Goal: Task Accomplishment & Management: Manage account settings

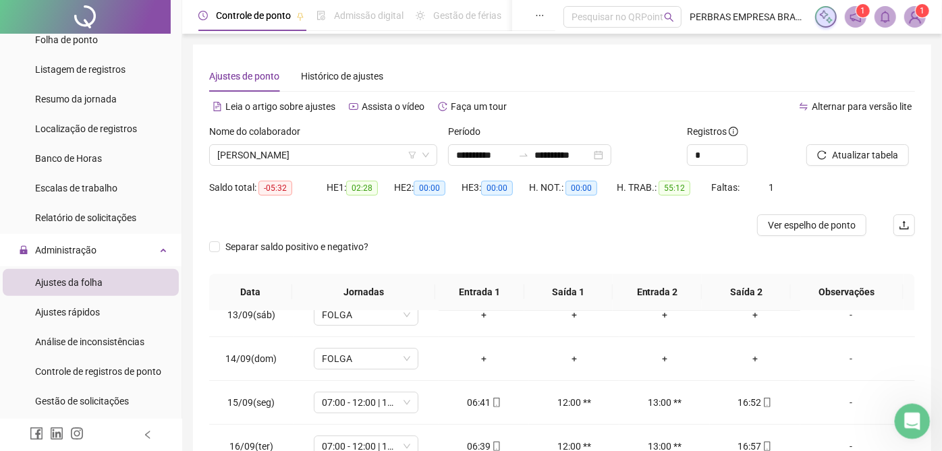
click at [910, 423] on icon "Abertura do Messenger da Intercom" at bounding box center [911, 420] width 22 height 22
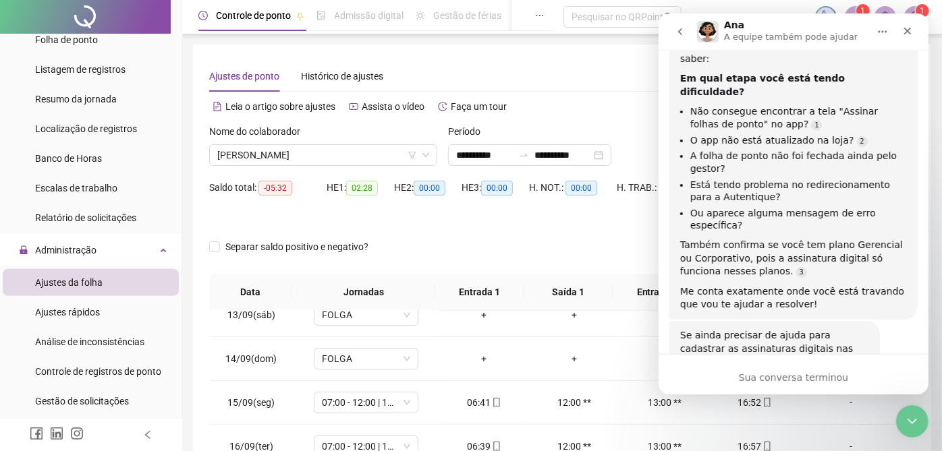
scroll to position [909, 0]
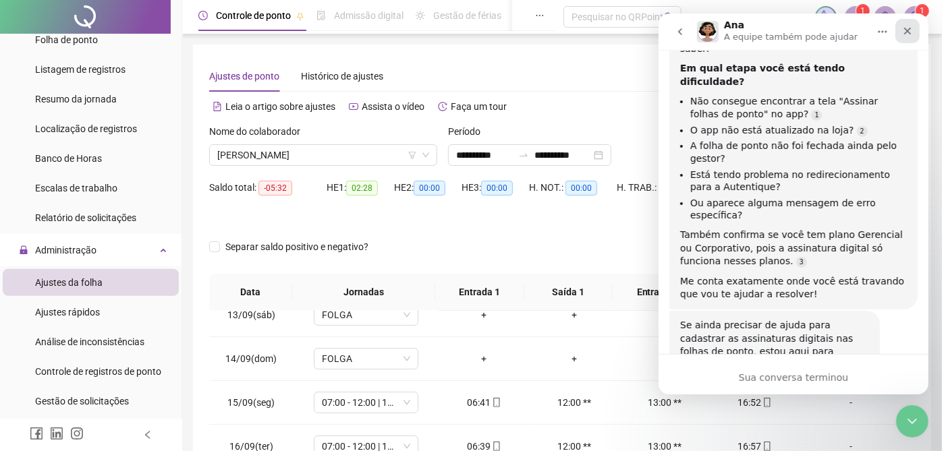
drag, startPoint x: 910, startPoint y: 34, endPoint x: 1283, endPoint y: 117, distance: 382.1
click at [910, 34] on icon "Fechar" at bounding box center [907, 31] width 11 height 11
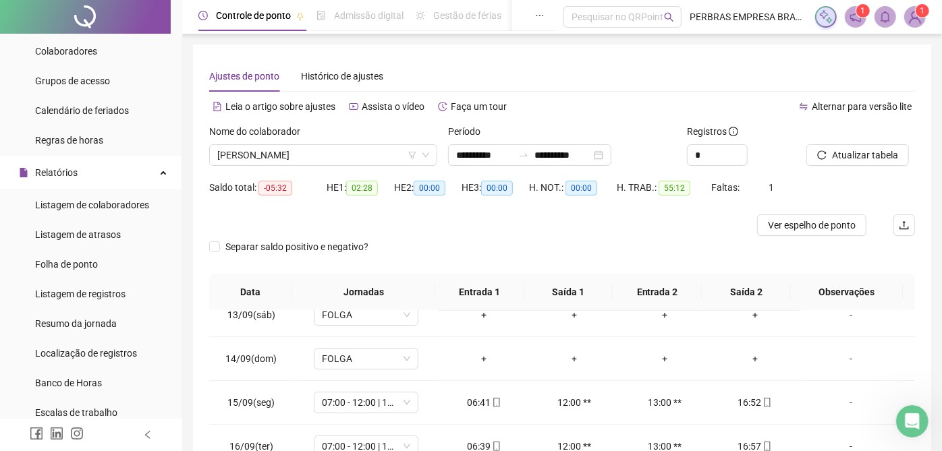
scroll to position [0, 0]
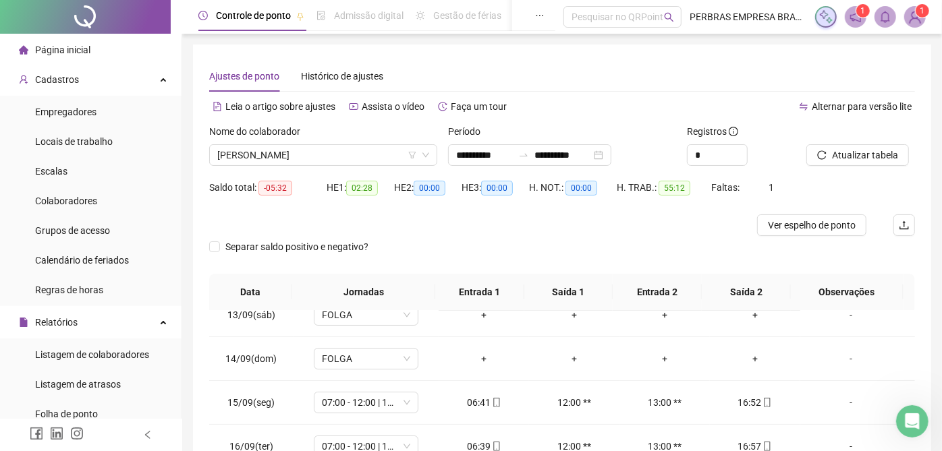
click at [919, 16] on sup "1" at bounding box center [922, 10] width 13 height 13
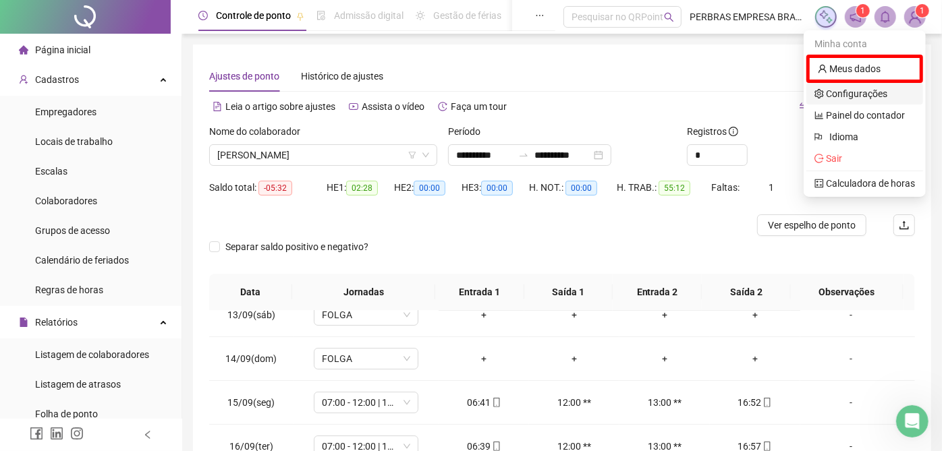
click at [850, 88] on link "Configurações" at bounding box center [851, 93] width 73 height 11
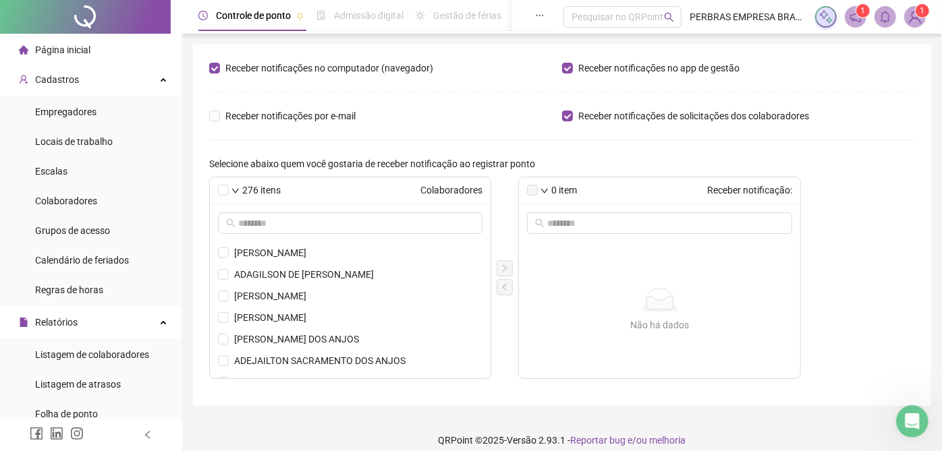
click at [273, 17] on span "Controle de ponto" at bounding box center [253, 15] width 75 height 11
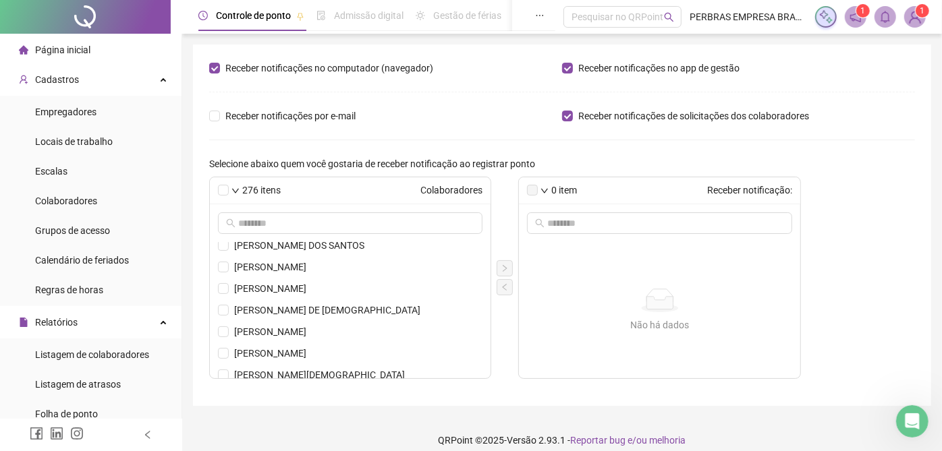
scroll to position [675, 0]
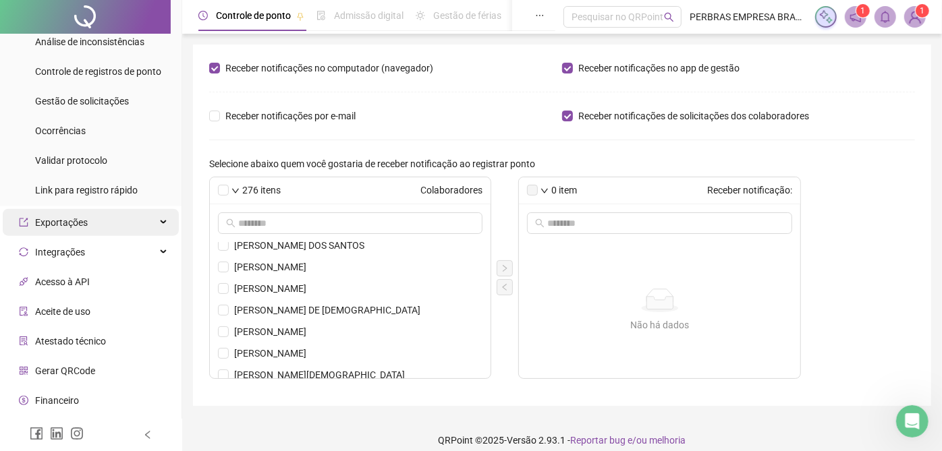
click at [88, 222] on div "Exportações" at bounding box center [91, 222] width 176 height 27
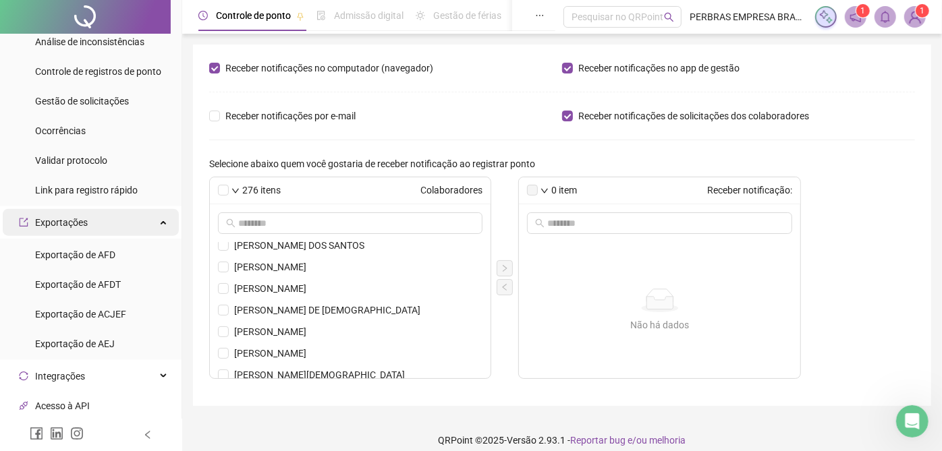
click at [88, 222] on div "Exportações" at bounding box center [91, 222] width 176 height 27
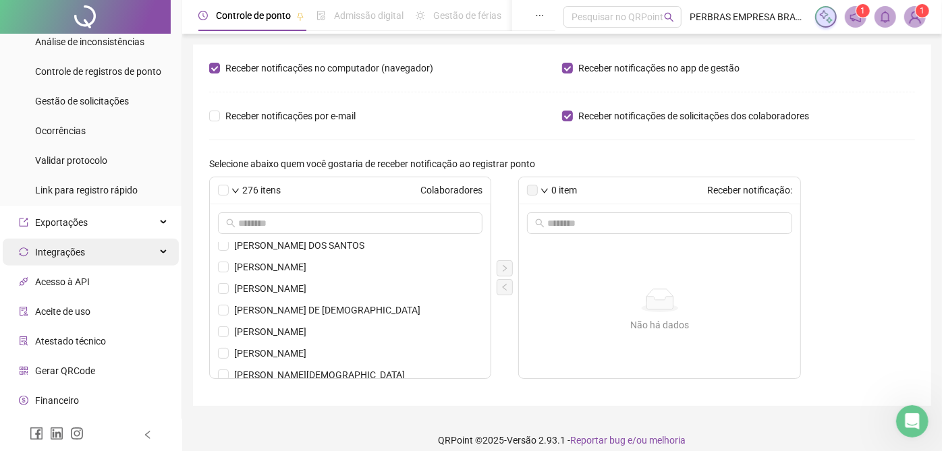
click at [88, 252] on div "Integrações" at bounding box center [91, 252] width 176 height 27
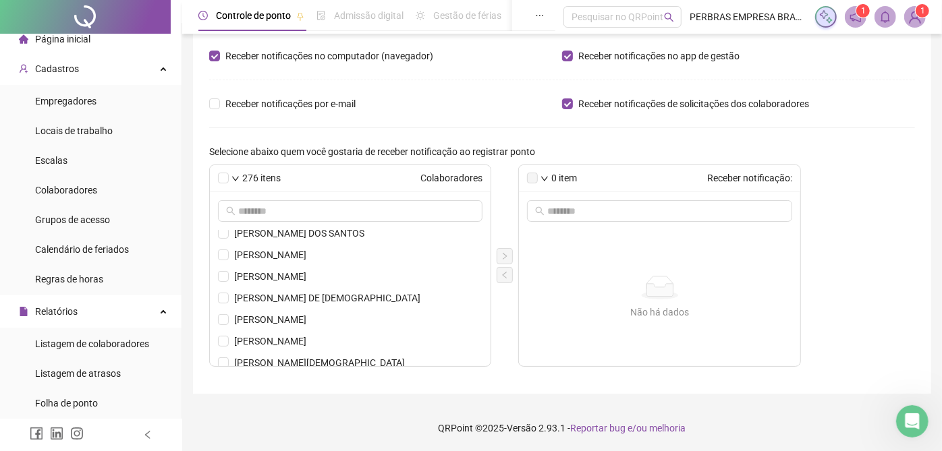
scroll to position [0, 0]
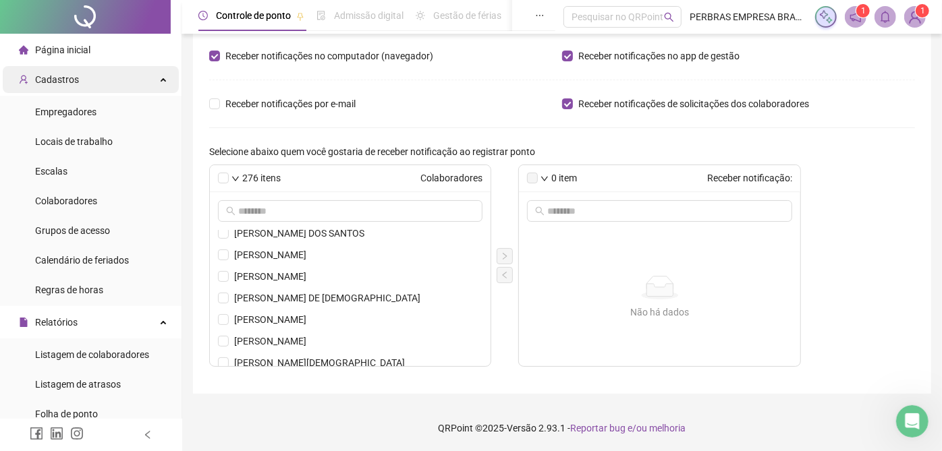
click at [123, 81] on div "Cadastros" at bounding box center [91, 79] width 176 height 27
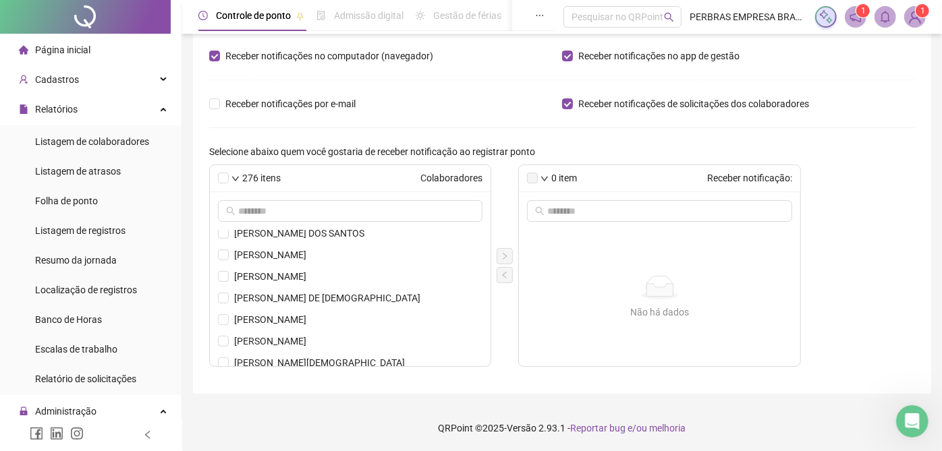
click at [914, 14] on img at bounding box center [915, 17] width 20 height 20
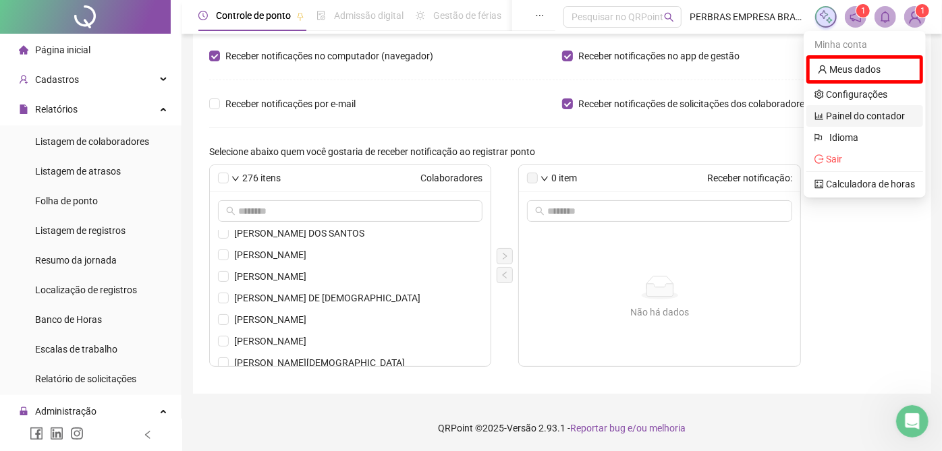
click at [868, 117] on link "Painel do contador" at bounding box center [860, 116] width 90 height 11
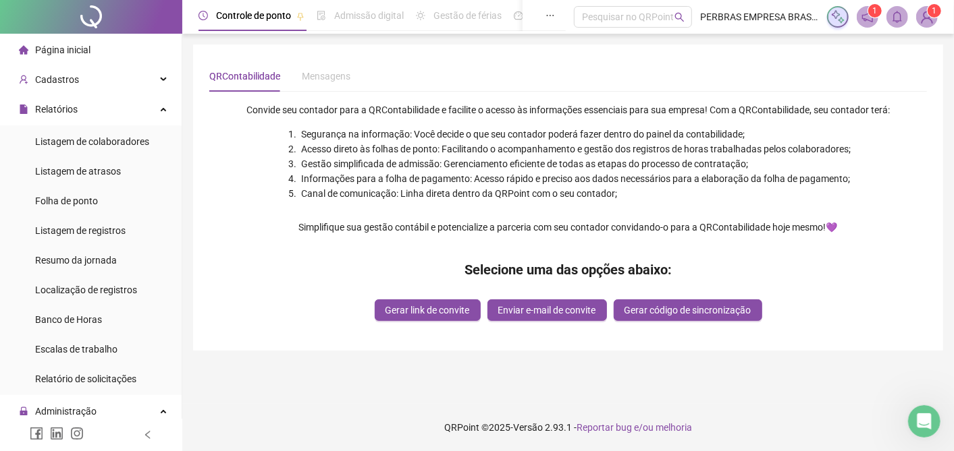
click at [932, 17] on span "1" at bounding box center [934, 10] width 5 height 13
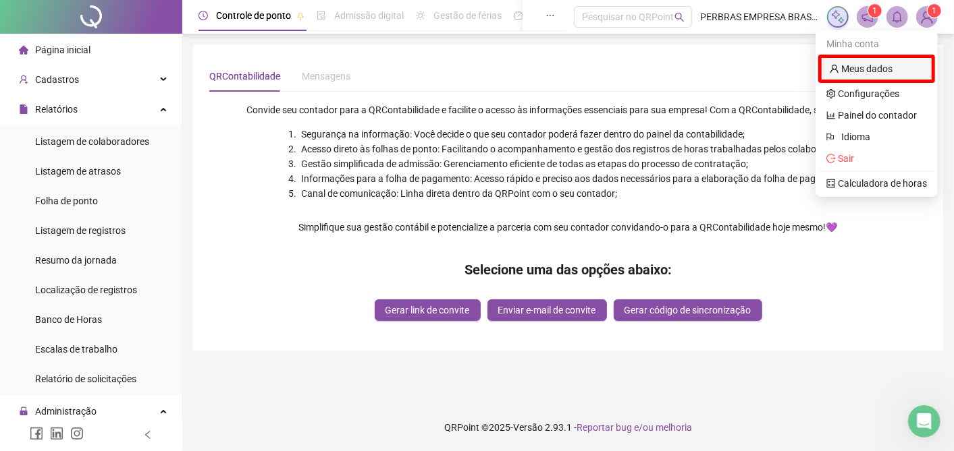
click at [878, 63] on link "Meus dados" at bounding box center [860, 68] width 63 height 11
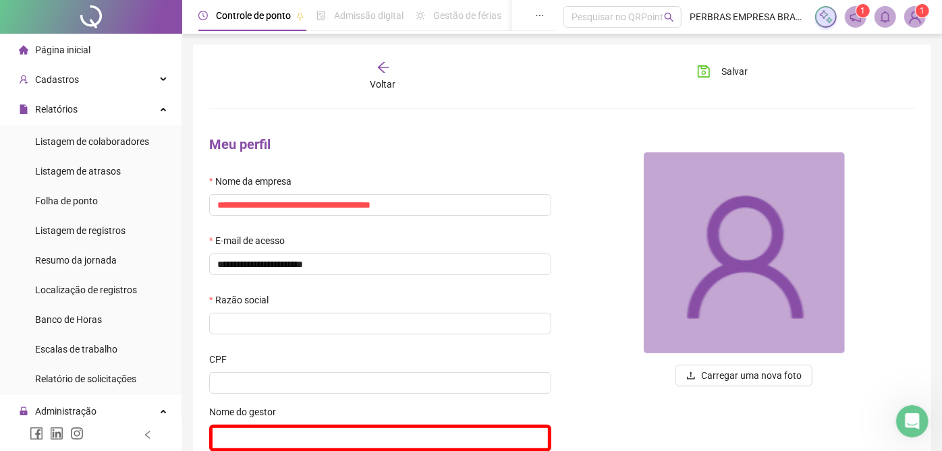
click at [918, 15] on sup "1" at bounding box center [922, 10] width 13 height 13
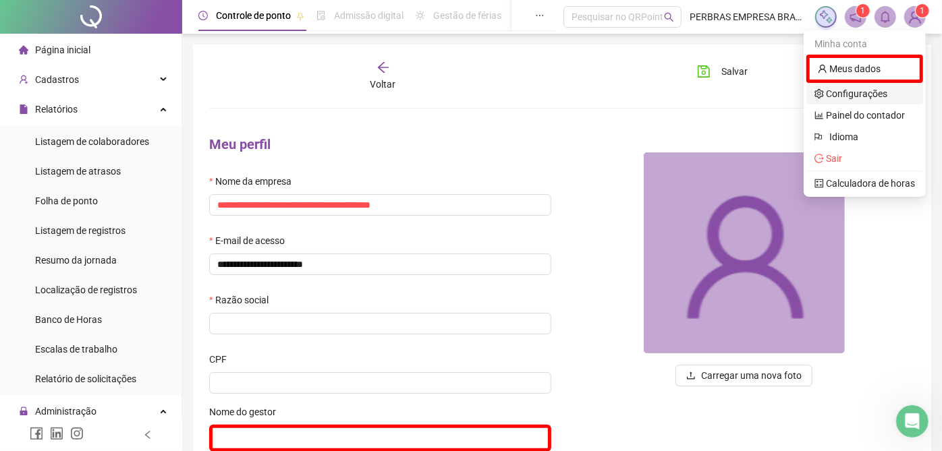
click at [846, 88] on link "Configurações" at bounding box center [851, 93] width 73 height 11
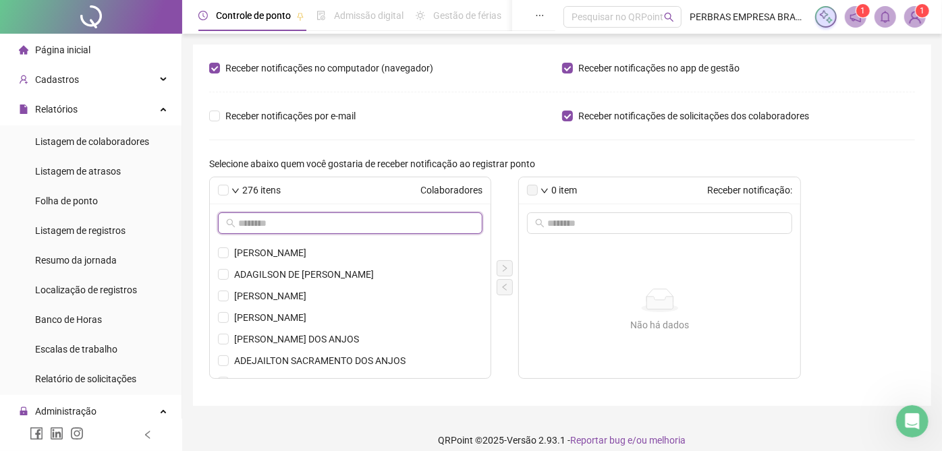
click at [335, 216] on input "text" at bounding box center [350, 223] width 225 height 15
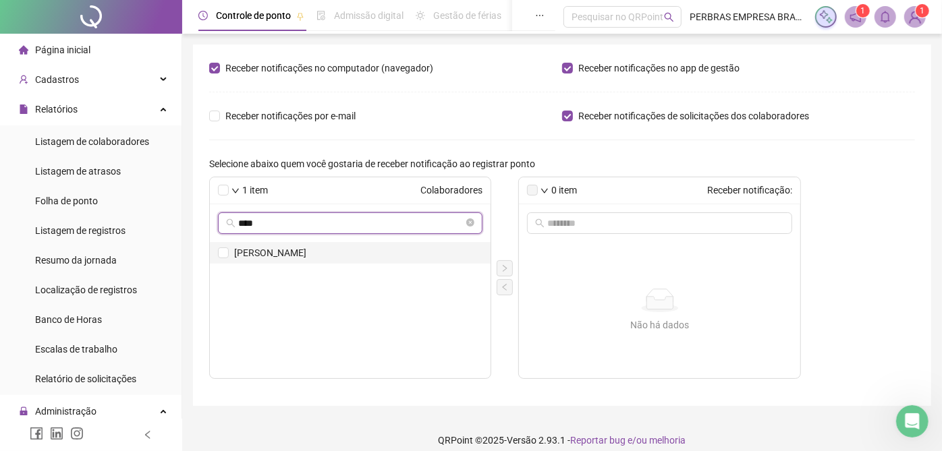
type input "****"
click at [319, 253] on span "SYANE KAROLINE BARBOSA FIGUEIREDO" at bounding box center [358, 253] width 248 height 15
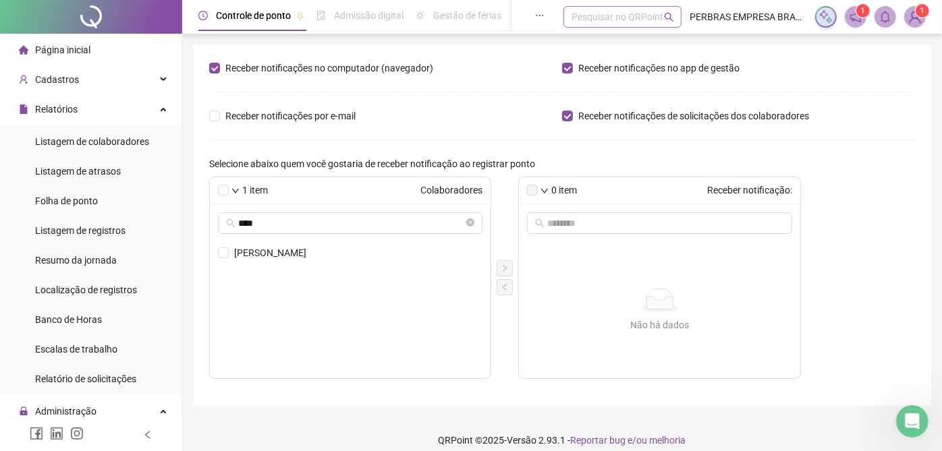
click at [674, 13] on icon "search" at bounding box center [669, 17] width 10 height 10
click at [858, 18] on icon "notification" at bounding box center [856, 17] width 12 height 12
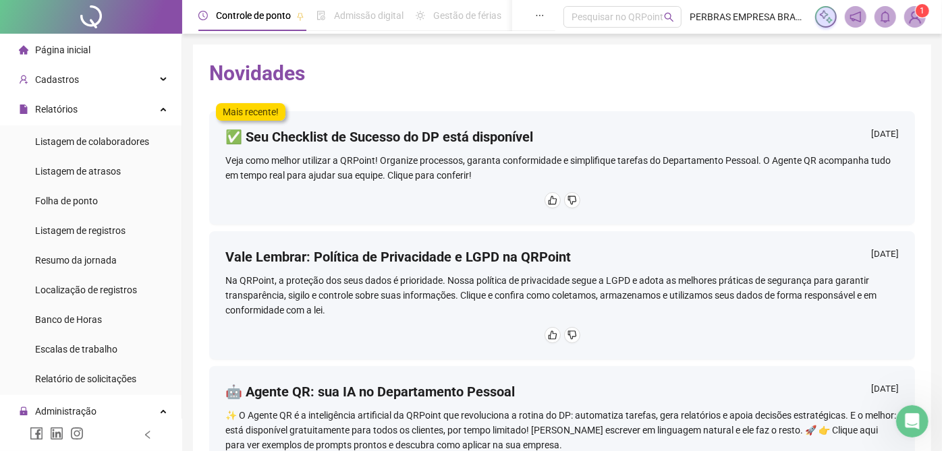
click at [918, 13] on sup "1" at bounding box center [922, 10] width 13 height 13
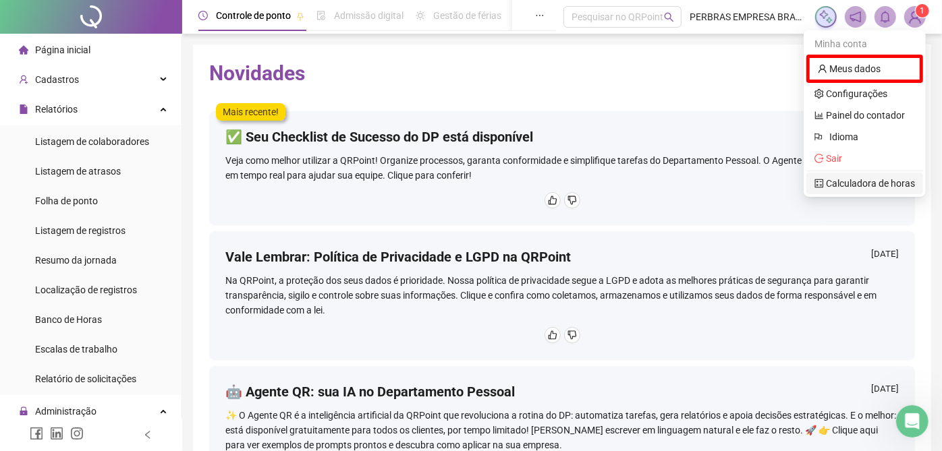
click at [852, 184] on link "Calculadora de horas" at bounding box center [865, 183] width 101 height 11
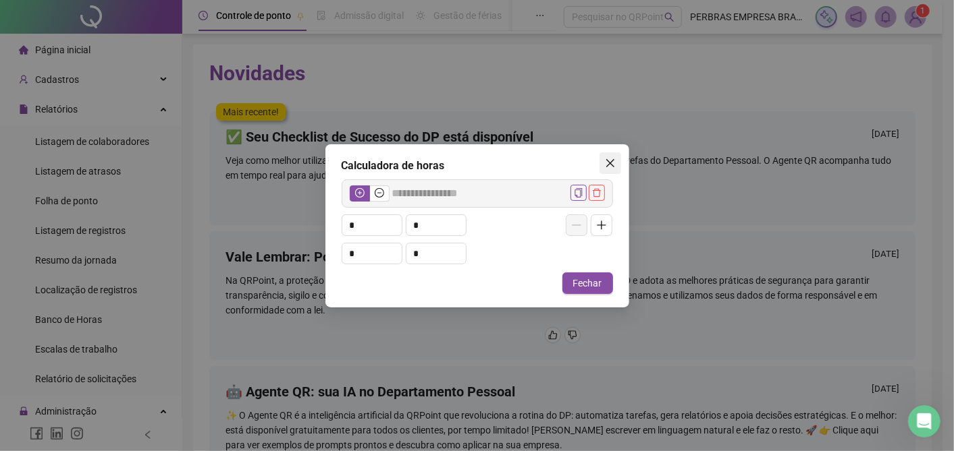
click at [613, 163] on icon "close" at bounding box center [610, 163] width 11 height 11
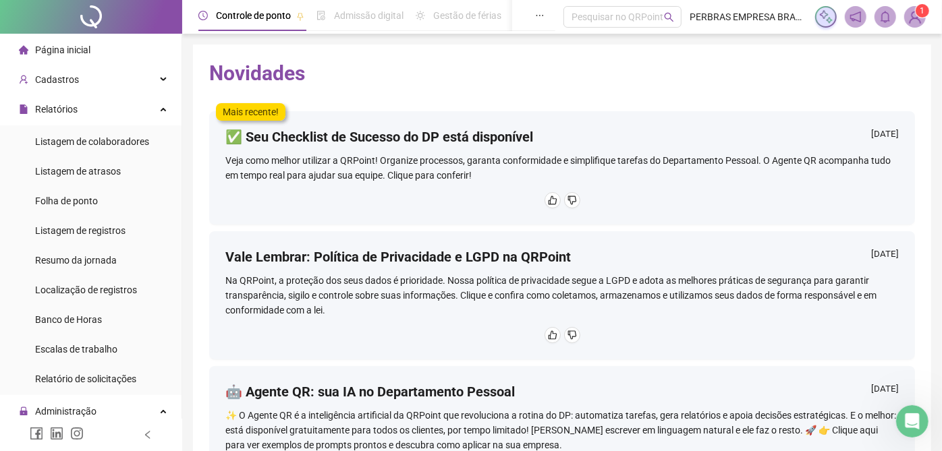
click at [918, 12] on sup "1" at bounding box center [922, 10] width 13 height 13
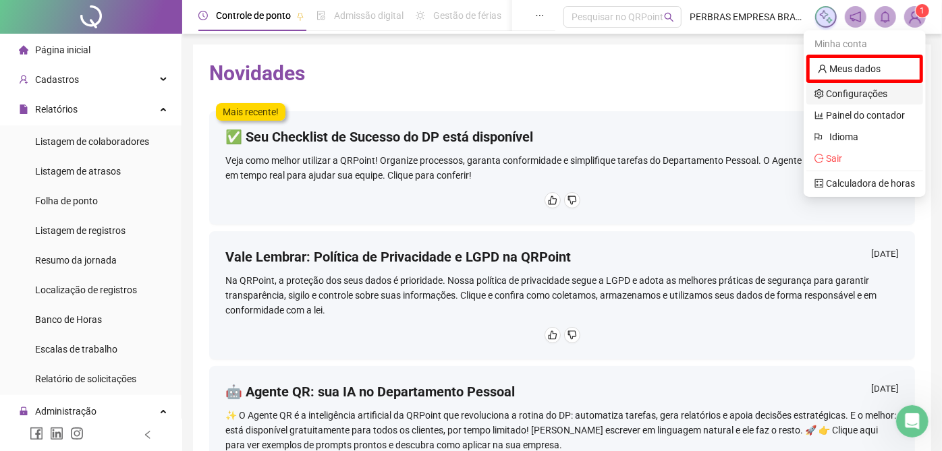
click at [860, 92] on link "Configurações" at bounding box center [851, 93] width 73 height 11
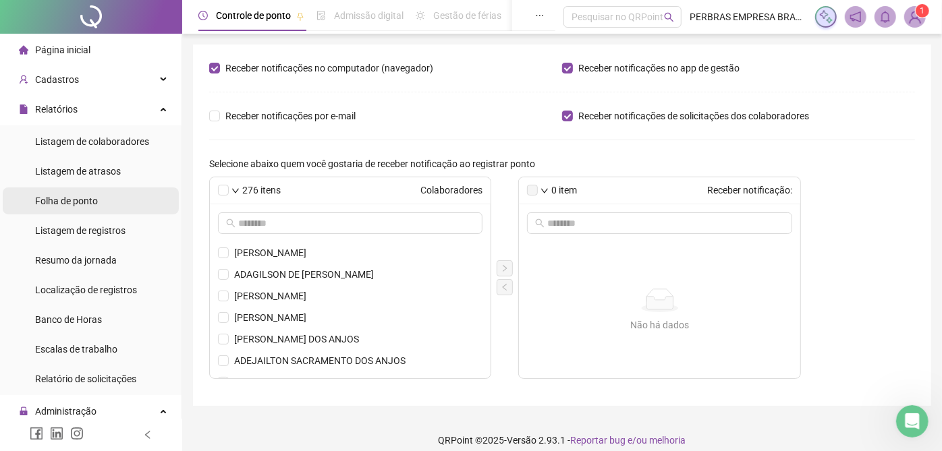
click at [73, 193] on div "Folha de ponto" at bounding box center [66, 201] width 63 height 27
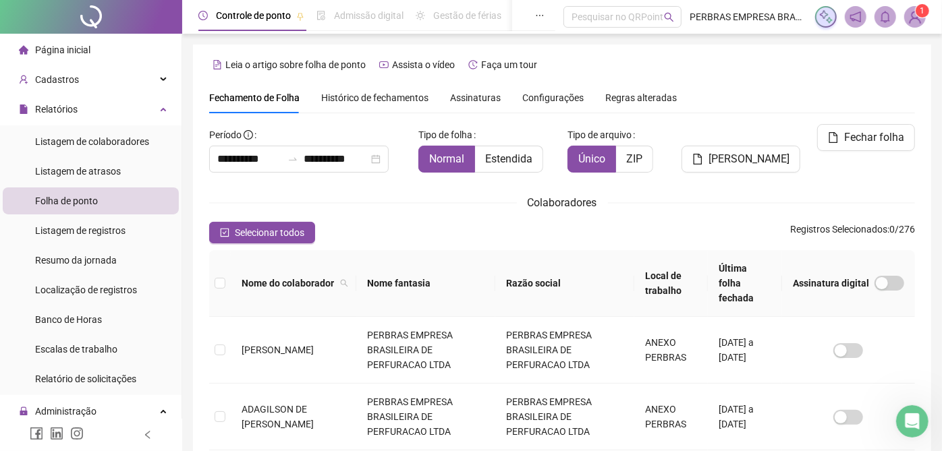
click at [471, 89] on div "Assinaturas" at bounding box center [475, 97] width 51 height 31
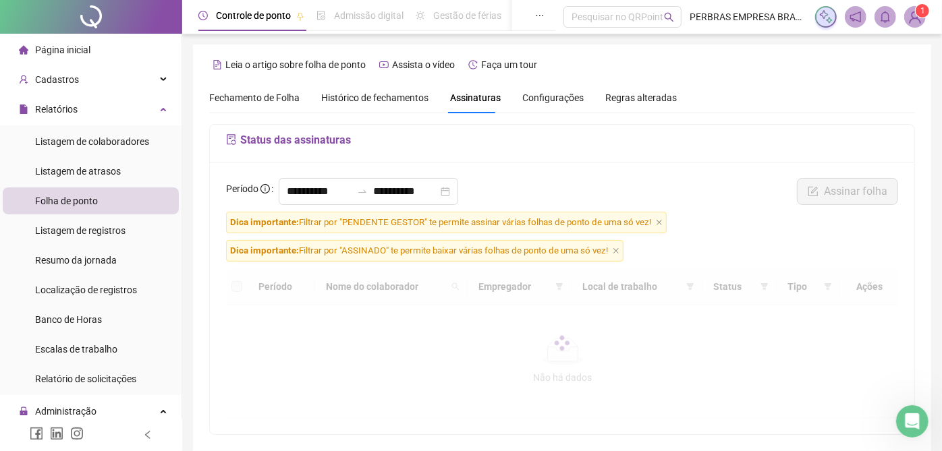
scroll to position [50, 0]
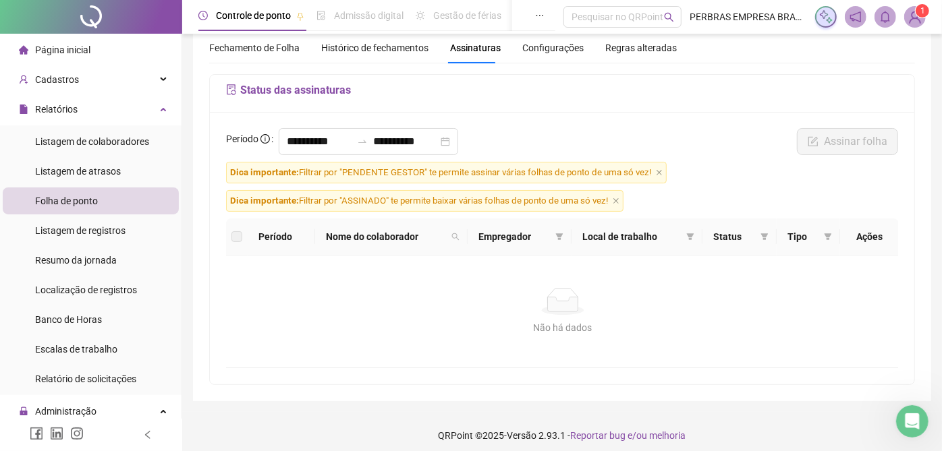
click at [567, 49] on span "Configurações" at bounding box center [552, 47] width 61 height 9
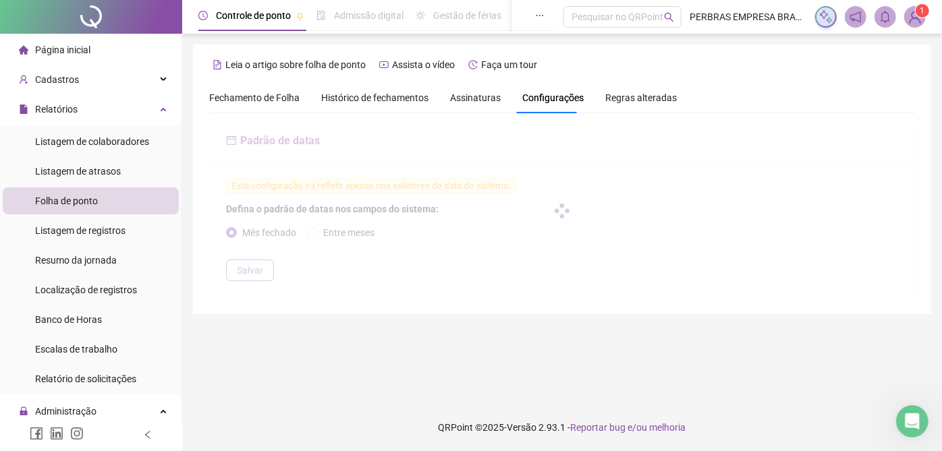
scroll to position [0, 0]
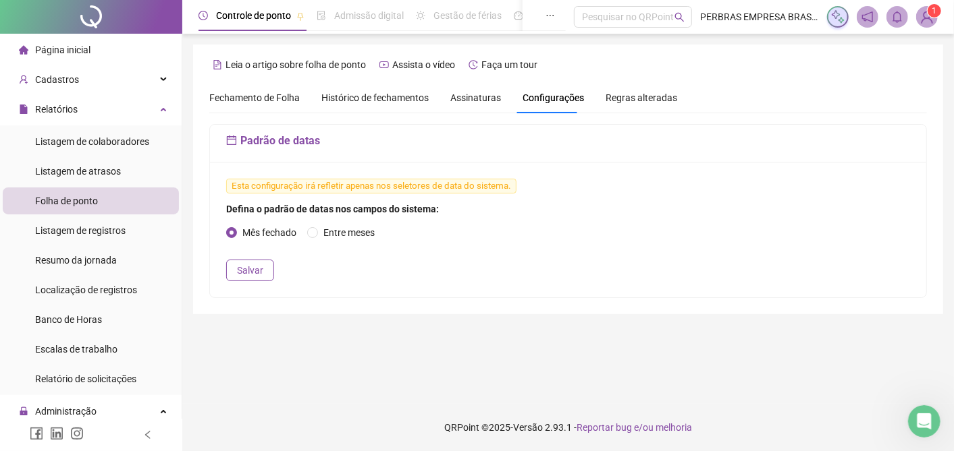
click at [626, 99] on span "Regras alteradas" at bounding box center [641, 97] width 72 height 9
drag, startPoint x: 546, startPoint y: 99, endPoint x: 490, endPoint y: 98, distance: 56.0
click at [545, 98] on span "Configurações" at bounding box center [552, 97] width 61 height 9
click at [485, 98] on span "Assinaturas" at bounding box center [475, 97] width 51 height 9
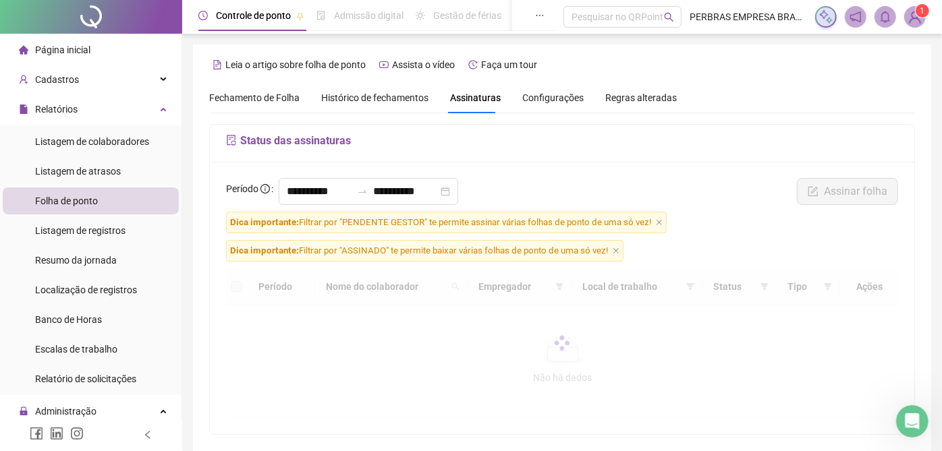
click at [406, 99] on span "Histórico de fechamentos" at bounding box center [374, 97] width 107 height 11
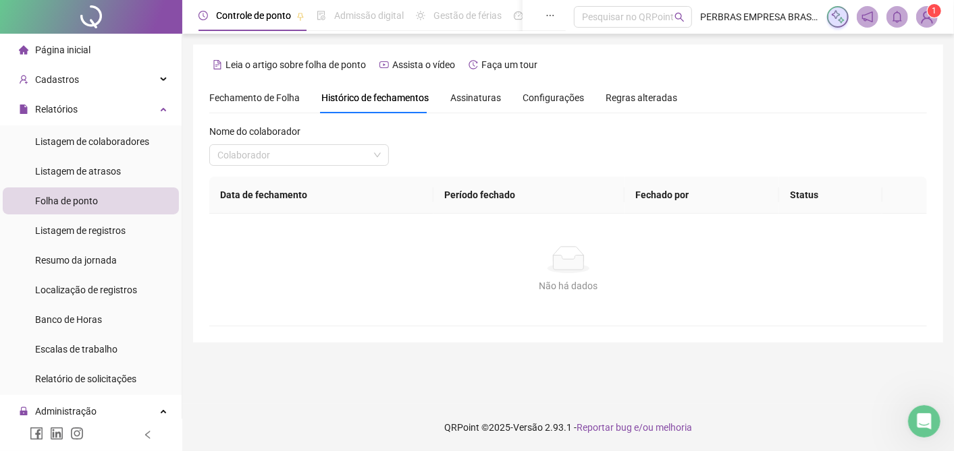
click at [304, 95] on div "Fechamento de Folha Histórico de fechamentos Assinaturas Configurações Regras a…" at bounding box center [443, 97] width 468 height 31
click at [269, 97] on span "Fechamento de Folha" at bounding box center [254, 97] width 90 height 11
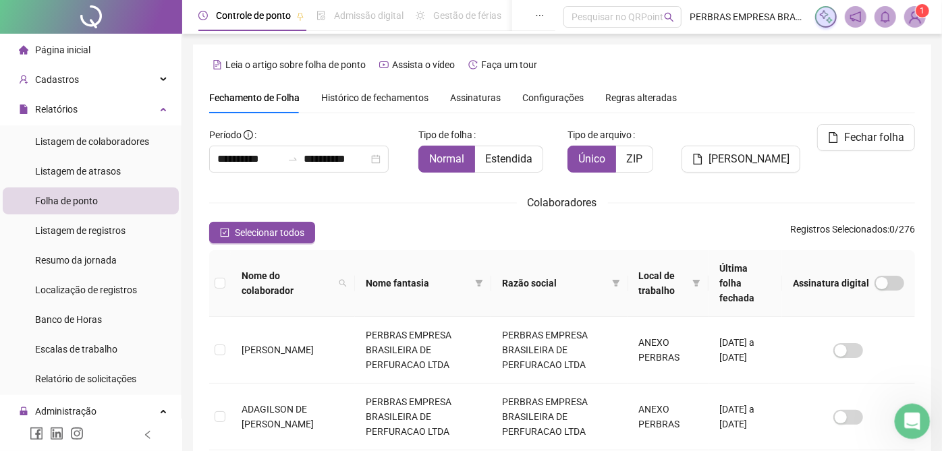
click at [910, 418] on icon "Abertura do Messenger da Intercom" at bounding box center [911, 420] width 22 height 22
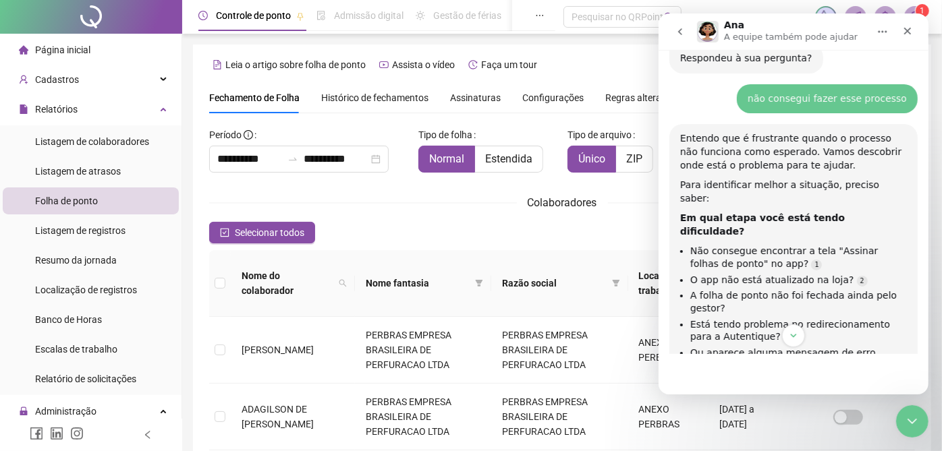
scroll to position [834, 0]
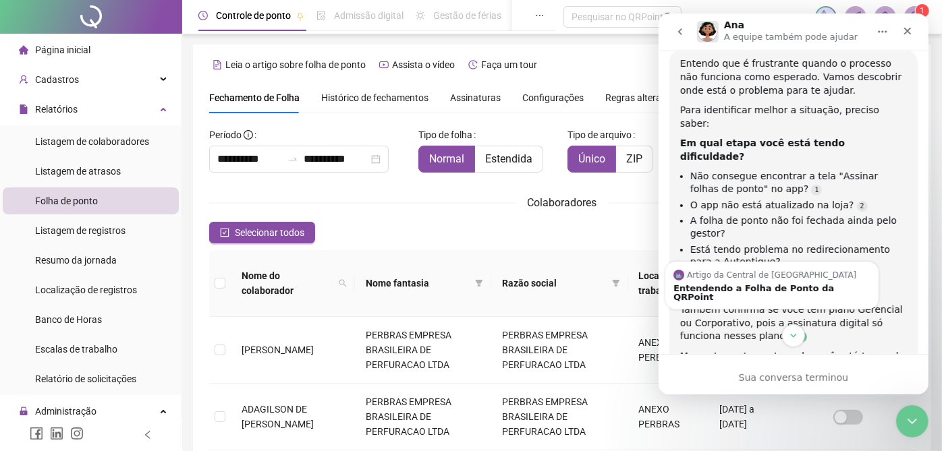
click at [796, 332] on link "Source reference 6334832:" at bounding box center [801, 337] width 11 height 11
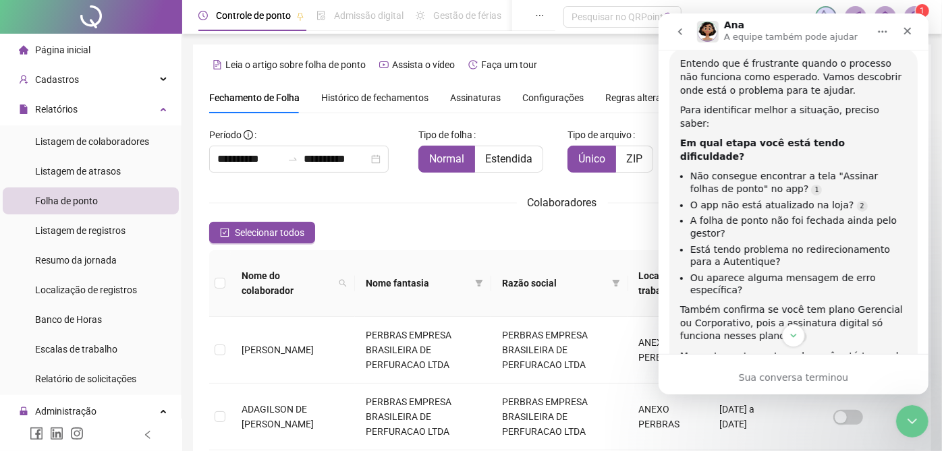
scroll to position [909, 0]
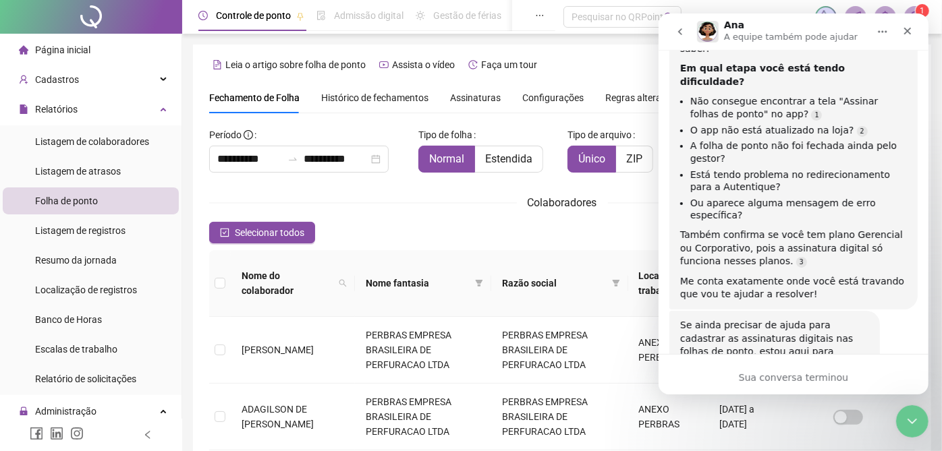
drag, startPoint x: 737, startPoint y: 286, endPoint x: 739, endPoint y: 343, distance: 56.7
click at [737, 319] on div "Se ainda precisar de ajuda para cadastrar as assinaturas digitais nas folhas de…" at bounding box center [774, 359] width 189 height 80
click at [679, 36] on button "go back" at bounding box center [680, 32] width 26 height 26
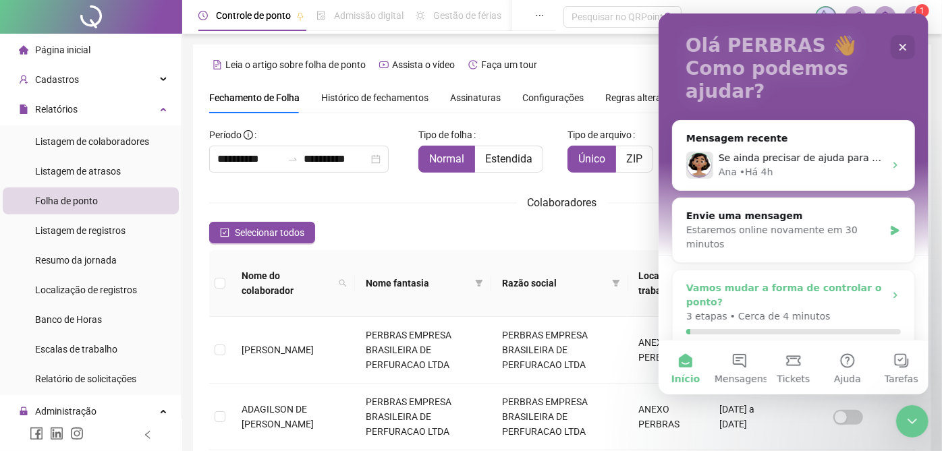
scroll to position [0, 0]
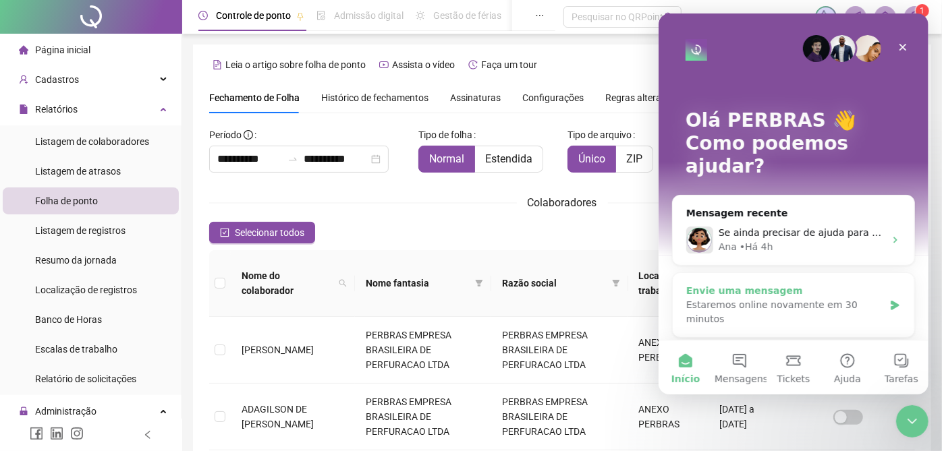
click at [844, 284] on div "Envie uma mensagem" at bounding box center [785, 291] width 198 height 14
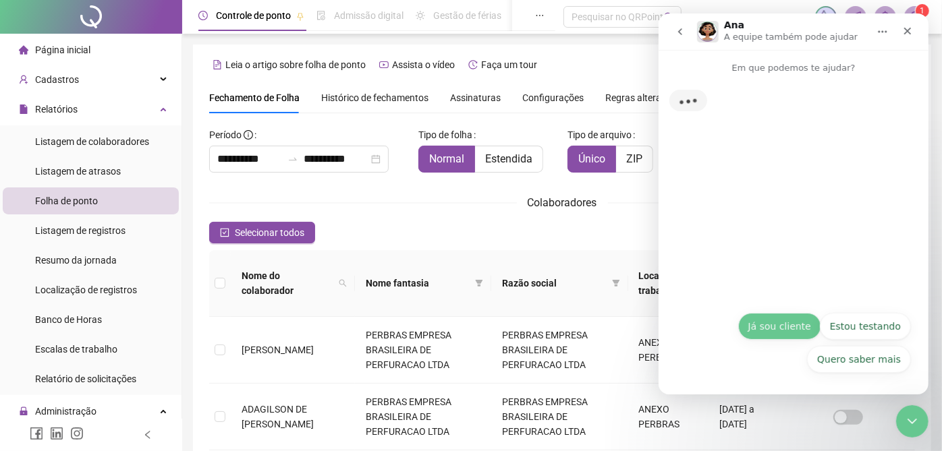
click at [781, 329] on button "Já sou cliente" at bounding box center [779, 326] width 83 height 27
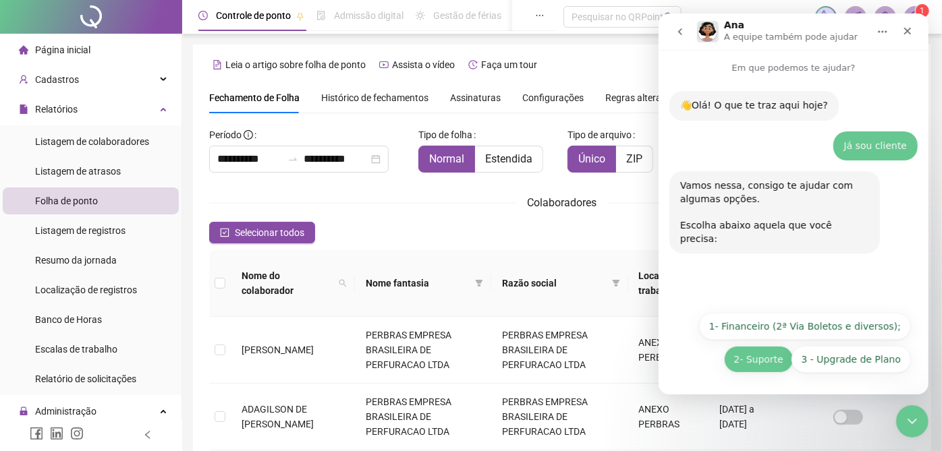
click at [761, 360] on button "2- Suporte" at bounding box center [758, 359] width 70 height 27
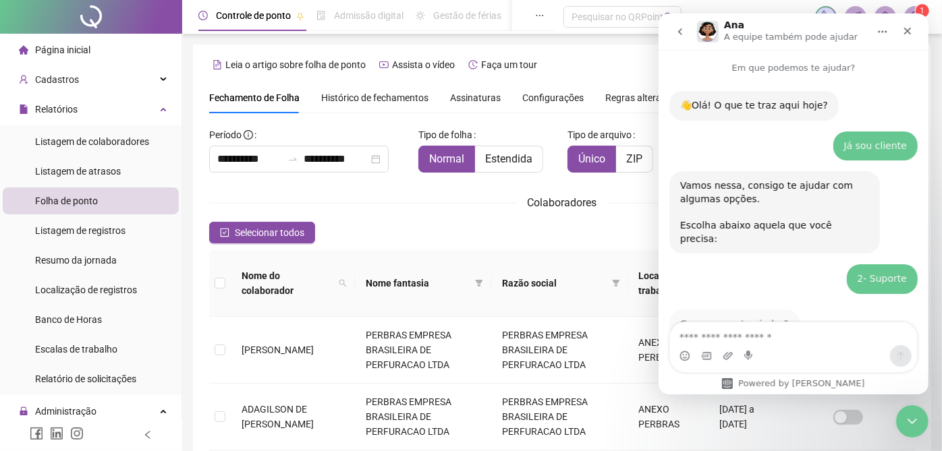
scroll to position [26, 0]
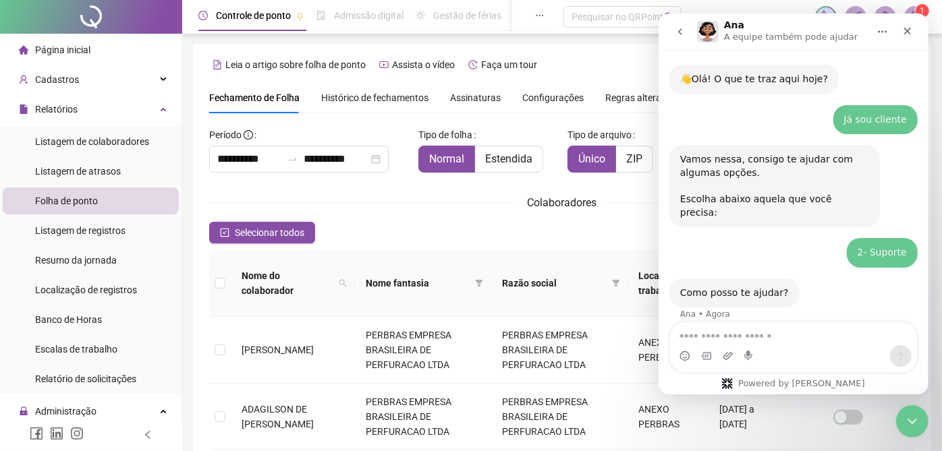
click at [761, 339] on textarea "Envie uma mensagem..." at bounding box center [792, 334] width 247 height 23
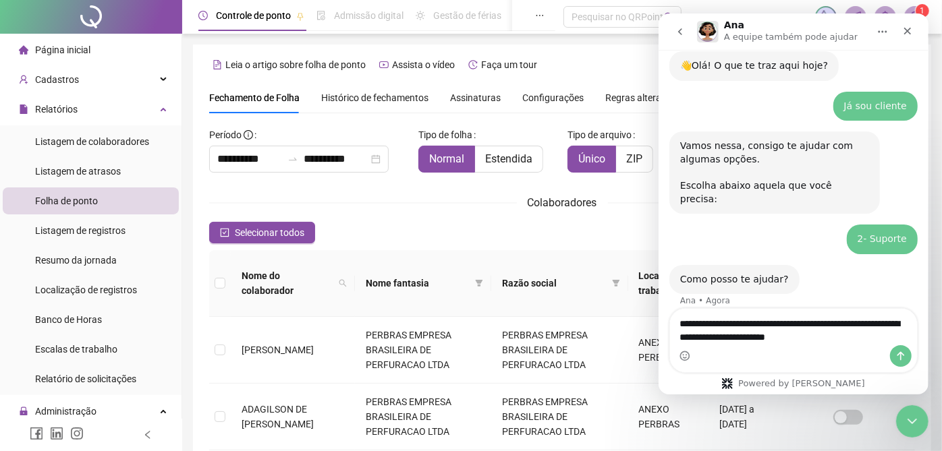
type textarea "**********"
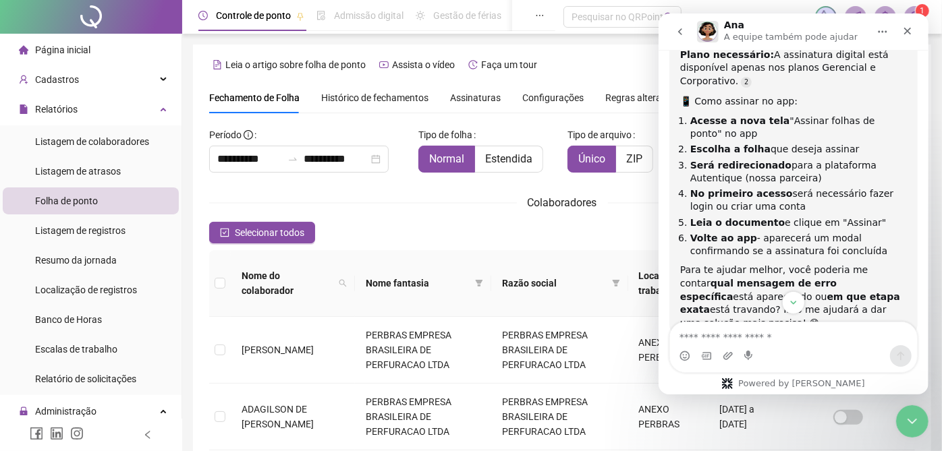
scroll to position [494, 0]
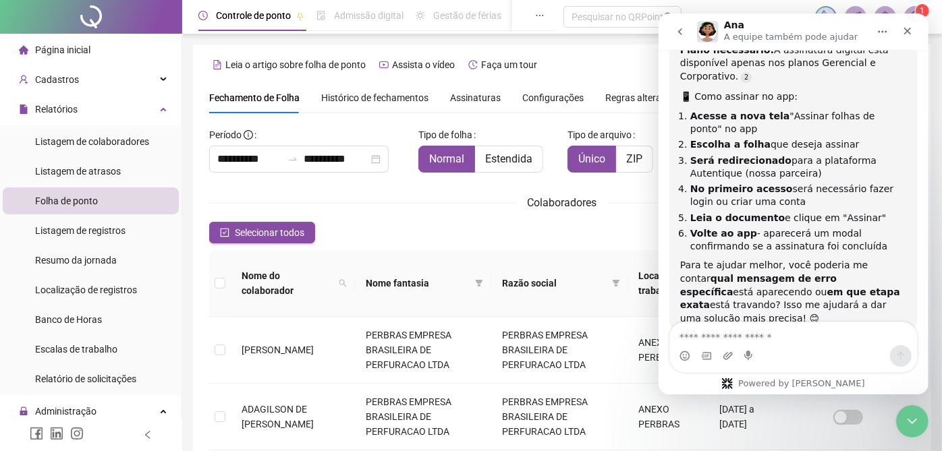
type textarea "*"
type textarea "**********"
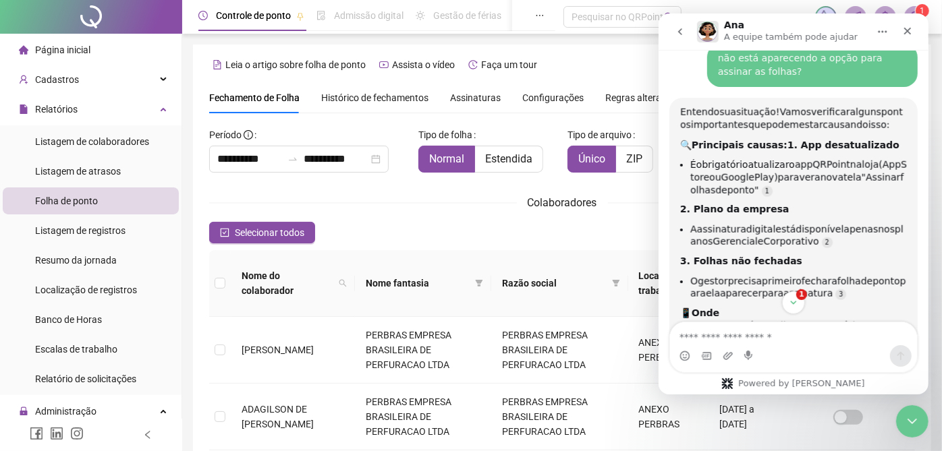
scroll to position [794, 0]
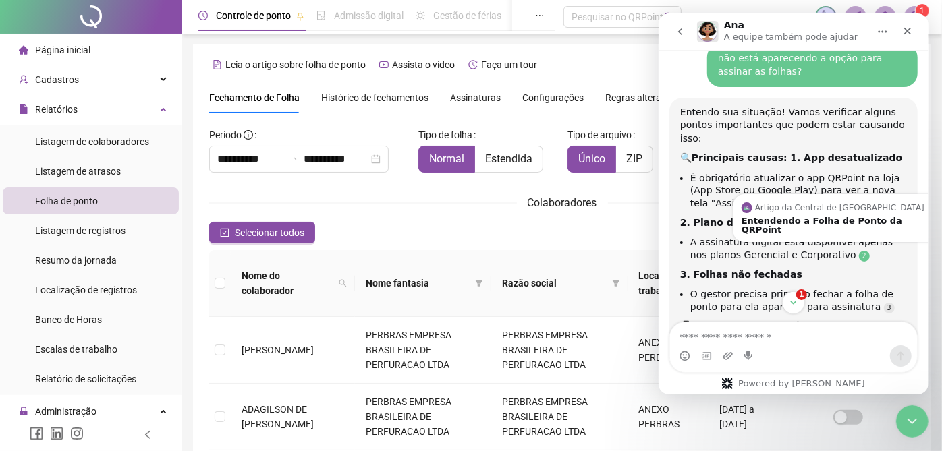
click at [858, 251] on link "Source reference 6334832:" at bounding box center [863, 256] width 11 height 11
click at [825, 194] on div "Artigo da Central de Ajuda Entendendo a Folha de Ponto da QRPoint" at bounding box center [839, 218] width 213 height 48
click at [825, 217] on div "Entendendo a Folha de Ponto da QRPoint" at bounding box center [839, 226] width 197 height 18
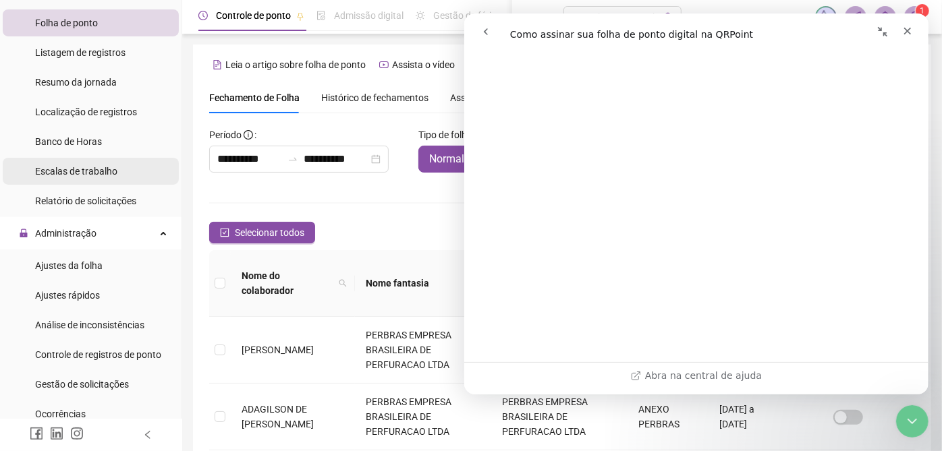
scroll to position [225, 0]
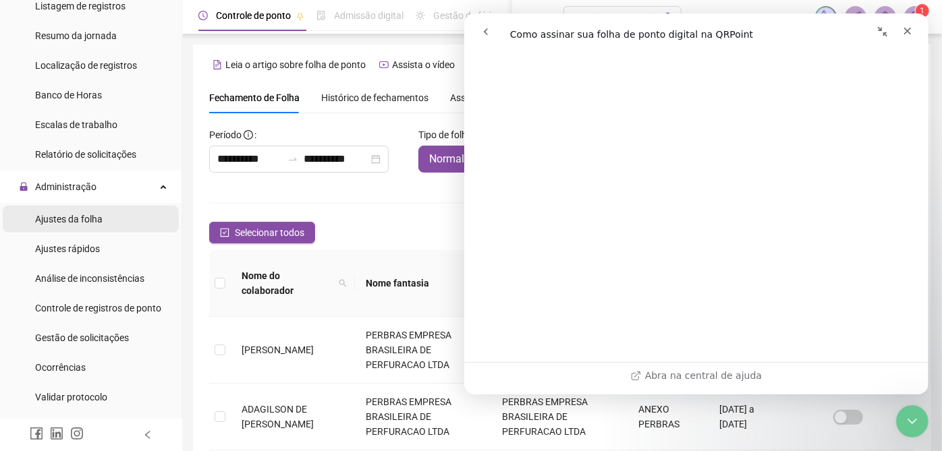
click at [86, 224] on span "Ajustes da folha" at bounding box center [68, 219] width 67 height 11
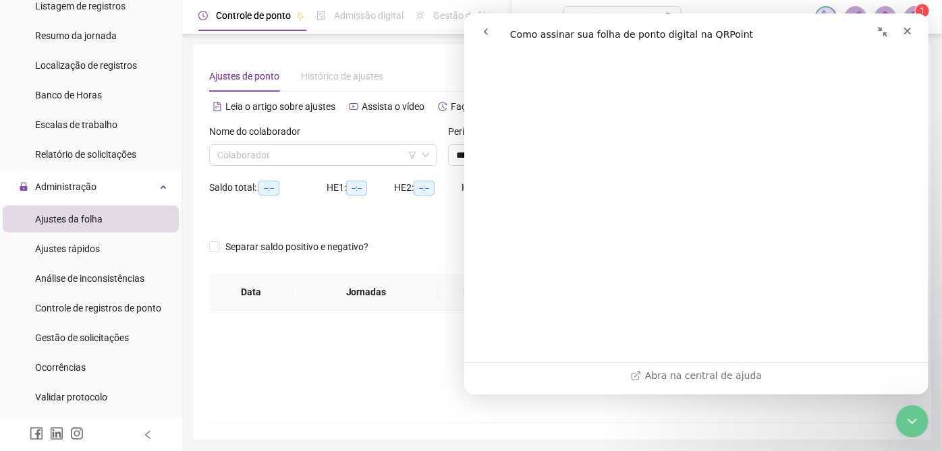
type input "**********"
click at [899, 29] on div "Fechar" at bounding box center [907, 31] width 24 height 24
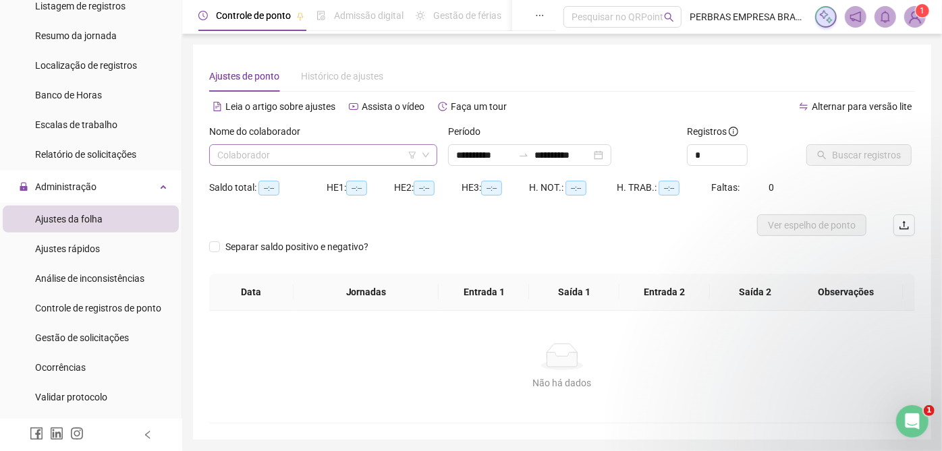
click at [355, 153] on input "search" at bounding box center [317, 155] width 200 height 20
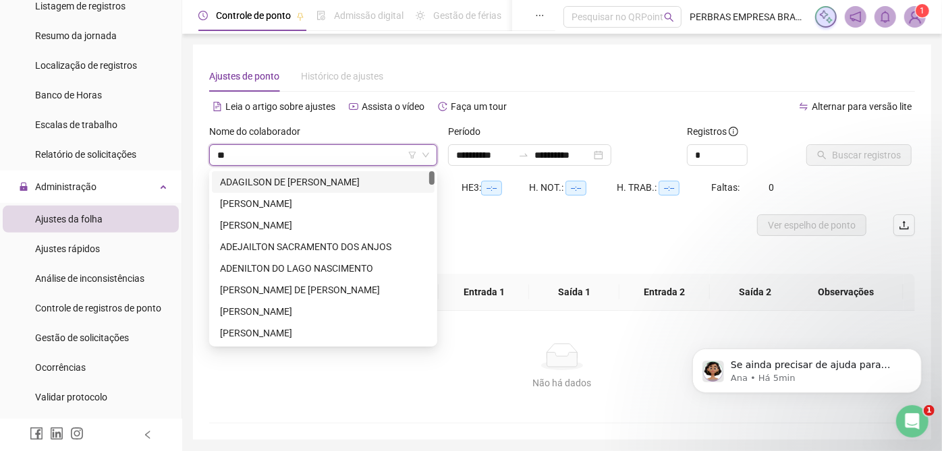
type input "***"
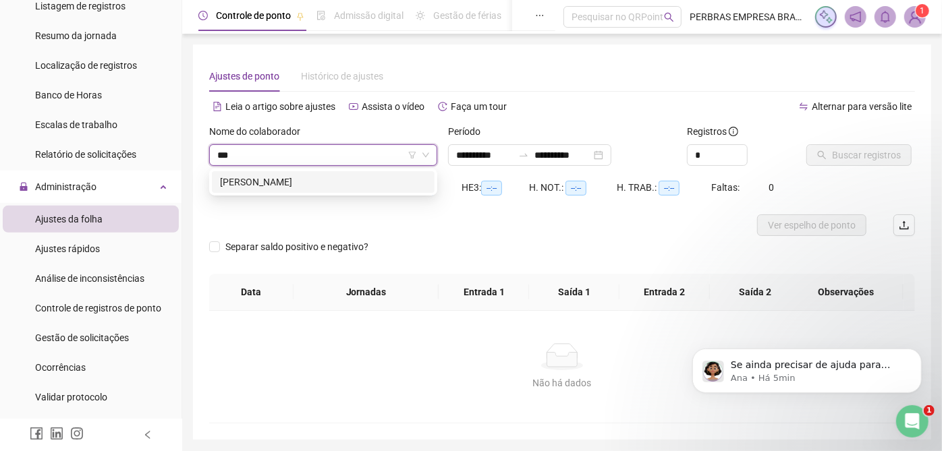
click at [364, 191] on div "TÉRCIO RIBEIRO DE SOUZA" at bounding box center [323, 182] width 223 height 22
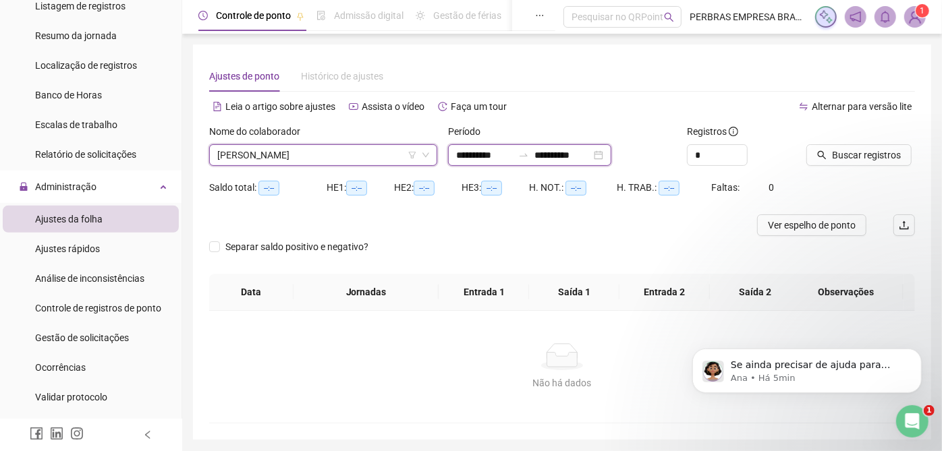
drag, startPoint x: 464, startPoint y: 152, endPoint x: 471, endPoint y: 158, distance: 9.6
click at [462, 151] on input "**********" at bounding box center [484, 155] width 57 height 15
type input "**********"
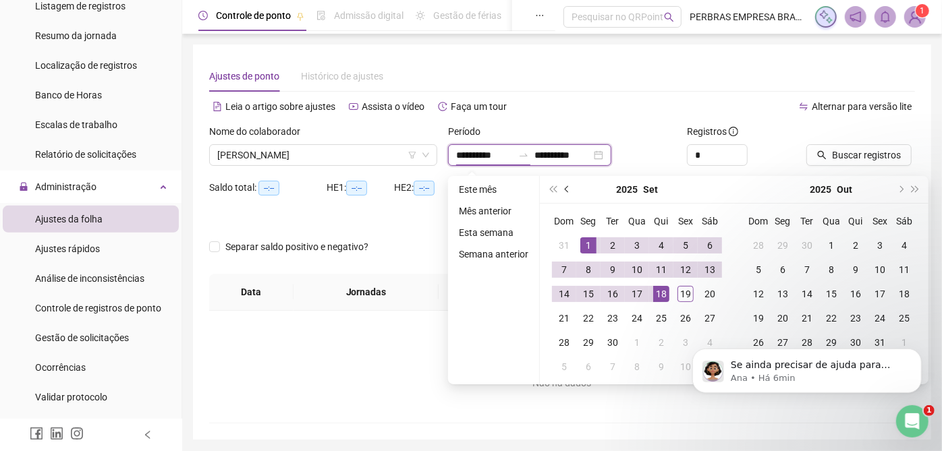
type input "**********"
click at [568, 190] on button "prev-year" at bounding box center [567, 189] width 15 height 27
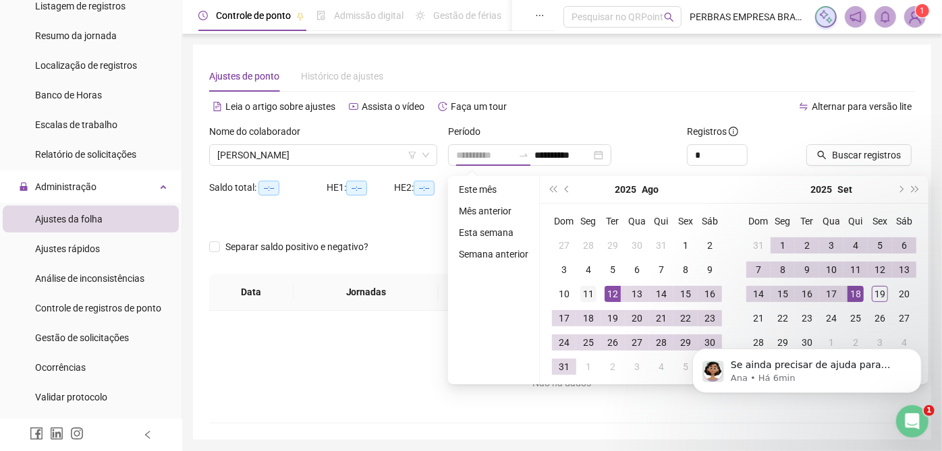
type input "**********"
click at [588, 291] on div "11" at bounding box center [588, 294] width 16 height 16
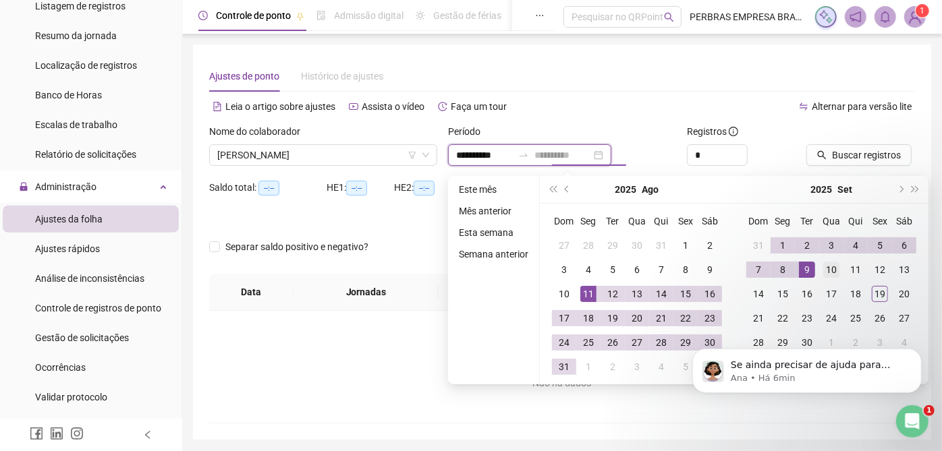
type input "**********"
drag, startPoint x: 834, startPoint y: 265, endPoint x: 823, endPoint y: 266, distance: 10.8
click at [833, 266] on div "10" at bounding box center [831, 270] width 16 height 16
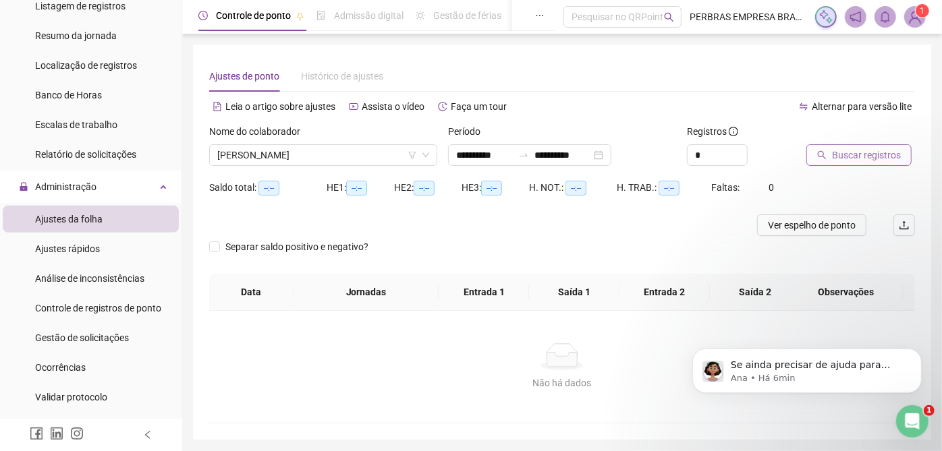
click at [857, 156] on span "Buscar registros" at bounding box center [866, 155] width 69 height 15
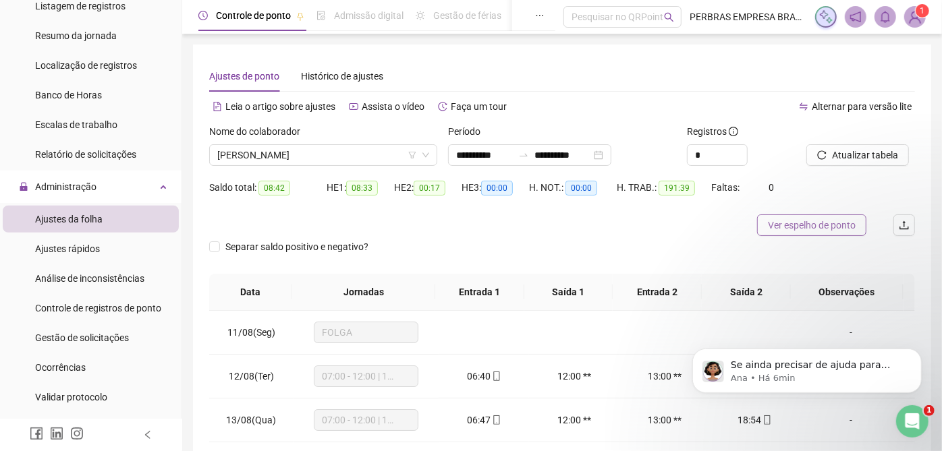
click at [775, 229] on span "Ver espelho de ponto" at bounding box center [812, 225] width 88 height 15
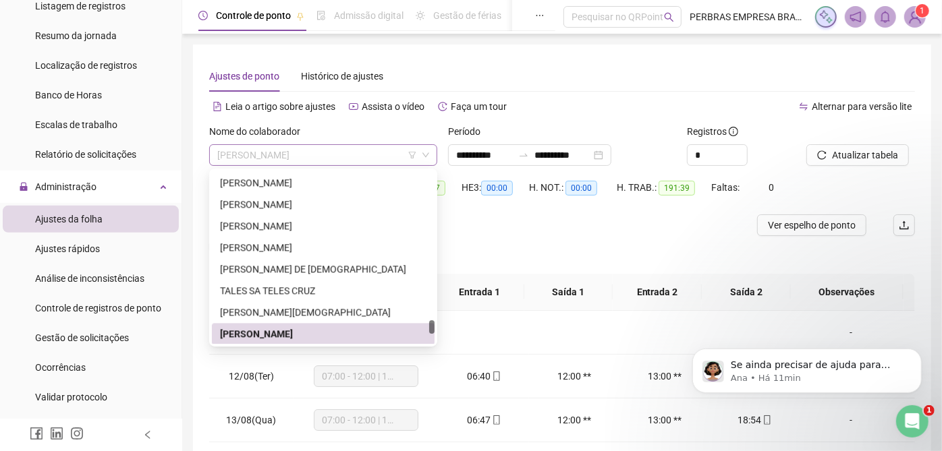
click at [304, 145] on span "TÉRCIO RIBEIRO DE SOUZA" at bounding box center [323, 155] width 212 height 20
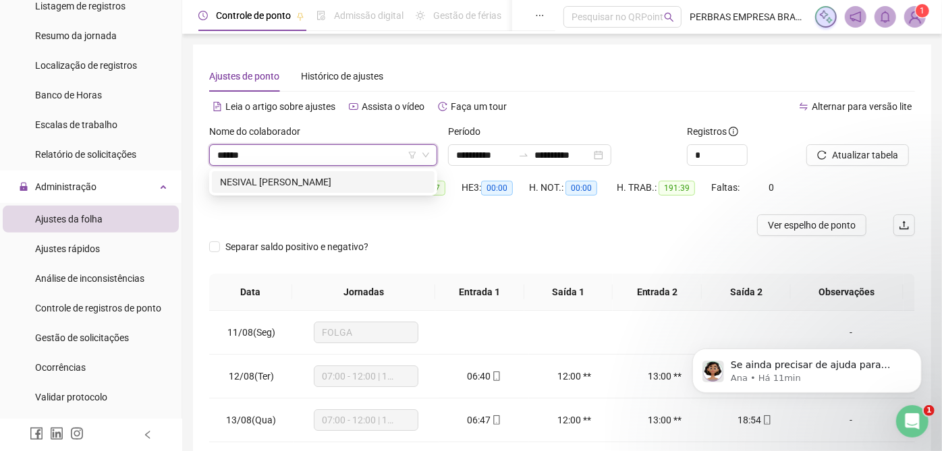
type input "*******"
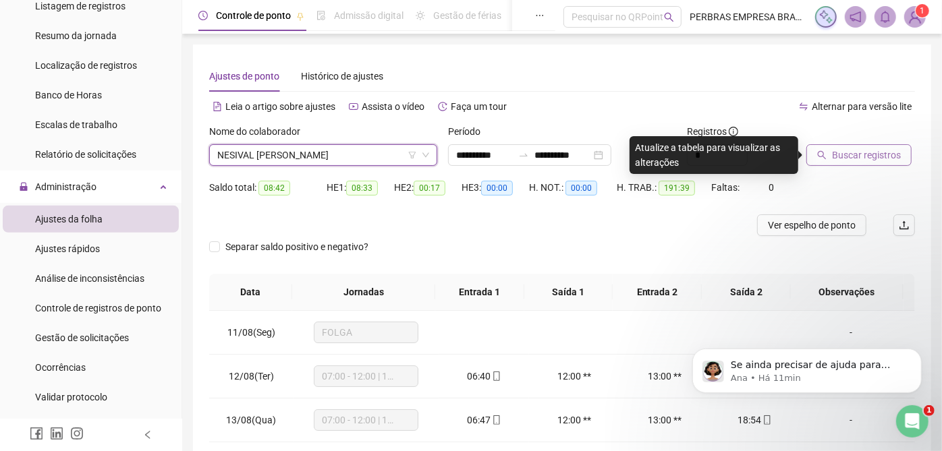
click at [821, 146] on button "Buscar registros" at bounding box center [858, 155] width 105 height 22
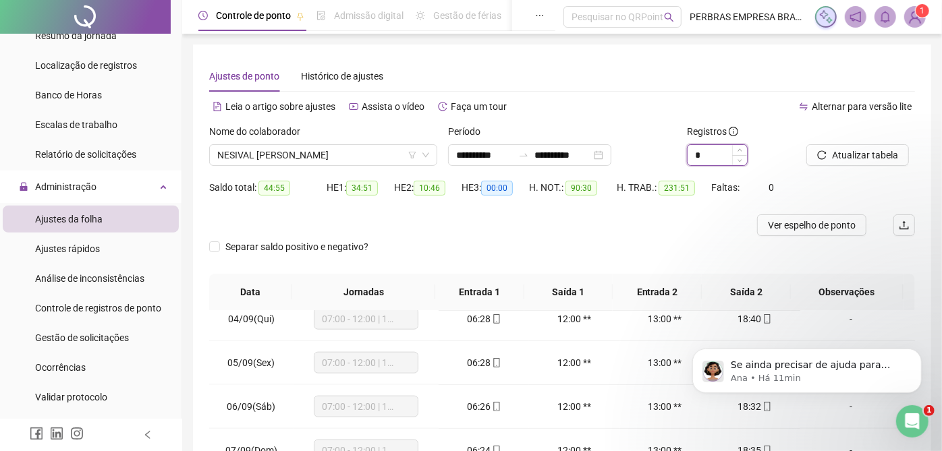
click at [690, 154] on input "*" at bounding box center [717, 155] width 59 height 20
click at [692, 154] on input "*" at bounding box center [717, 155] width 59 height 20
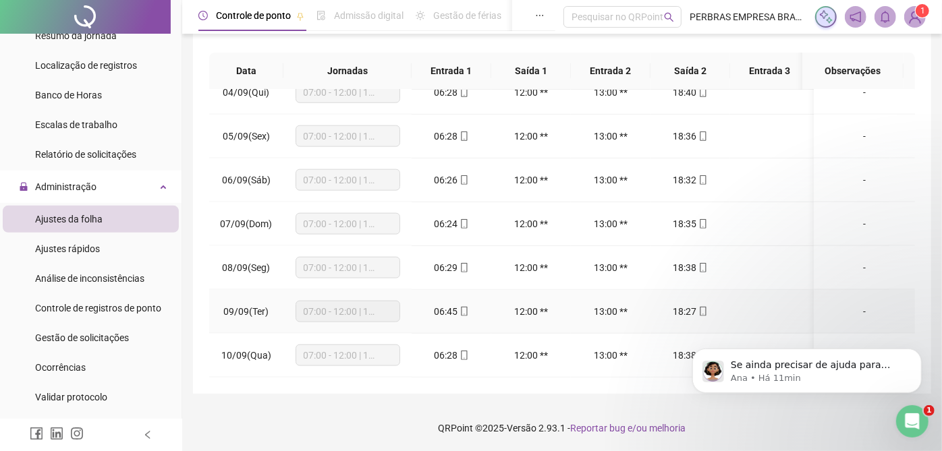
scroll to position [1078, 0]
type input "*"
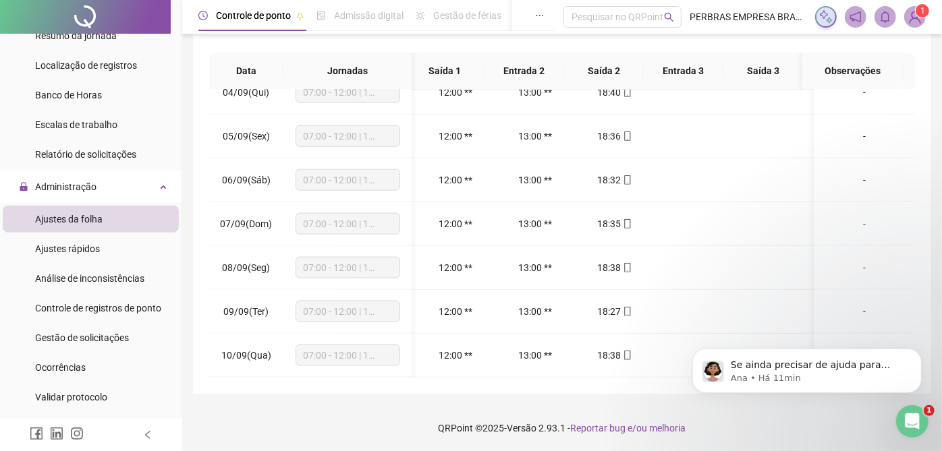
drag, startPoint x: 618, startPoint y: 369, endPoint x: 67, endPoint y: 101, distance: 612.7
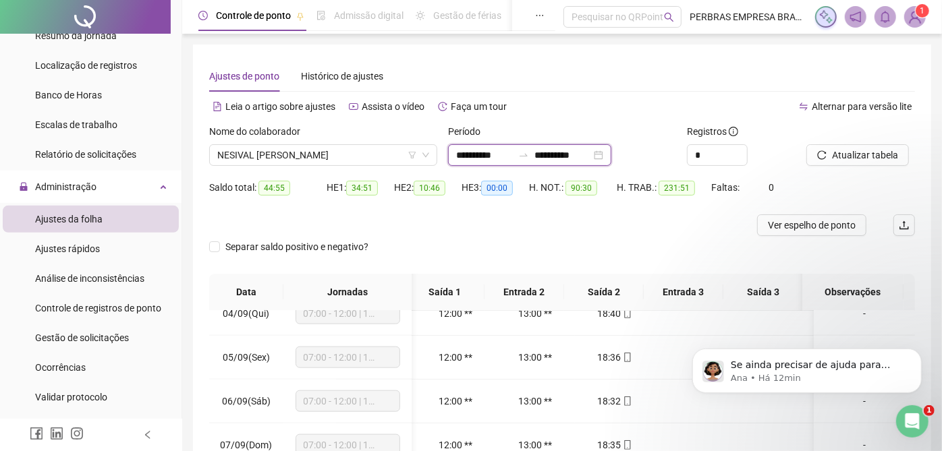
click at [478, 155] on input "**********" at bounding box center [484, 155] width 57 height 15
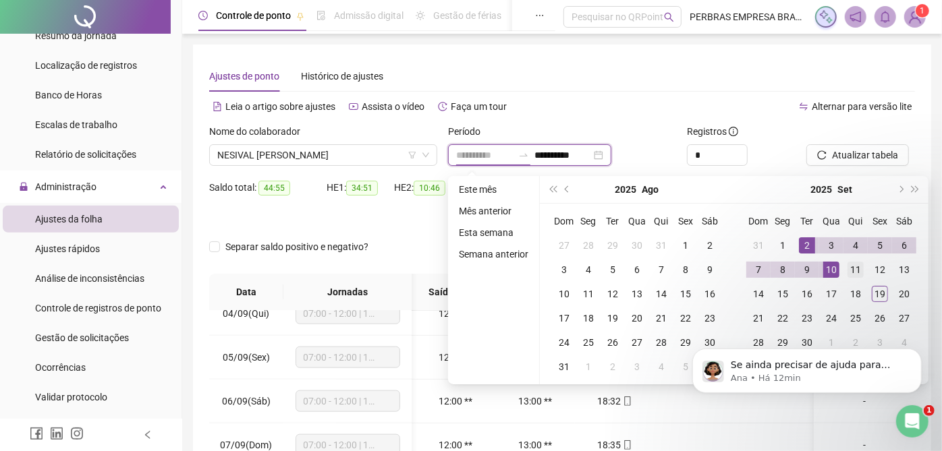
type input "**********"
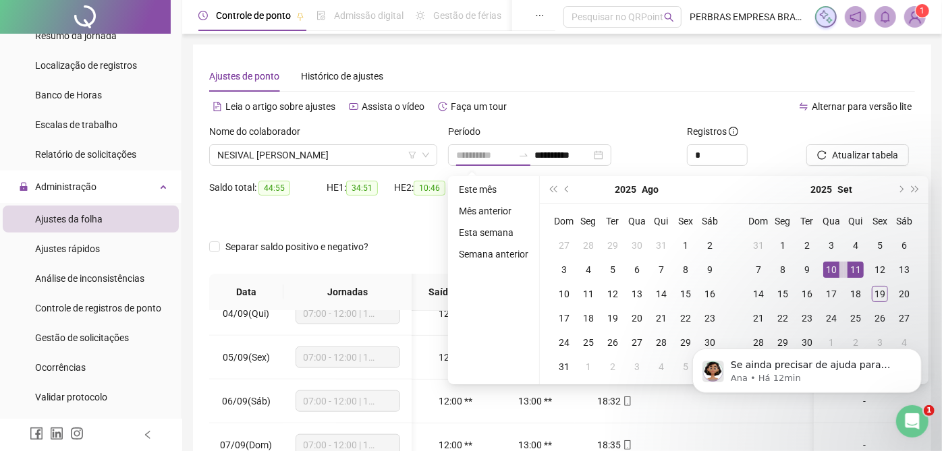
click at [855, 270] on div "11" at bounding box center [856, 270] width 16 height 16
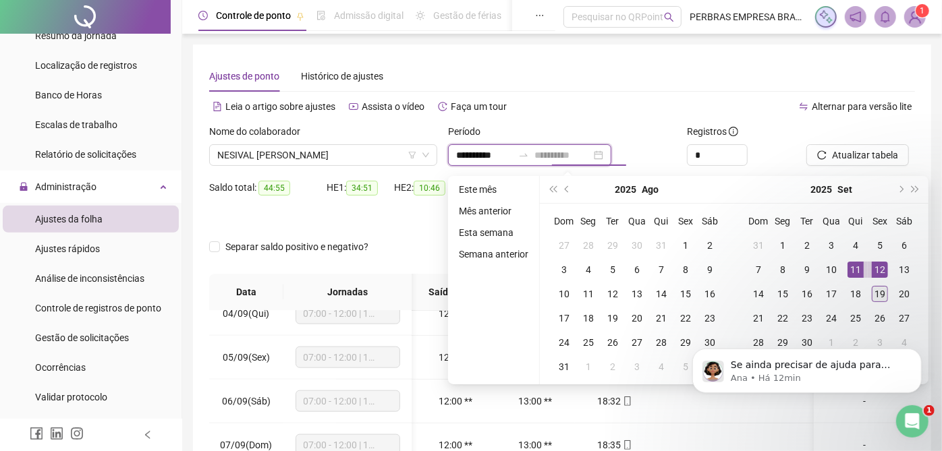
type input "**********"
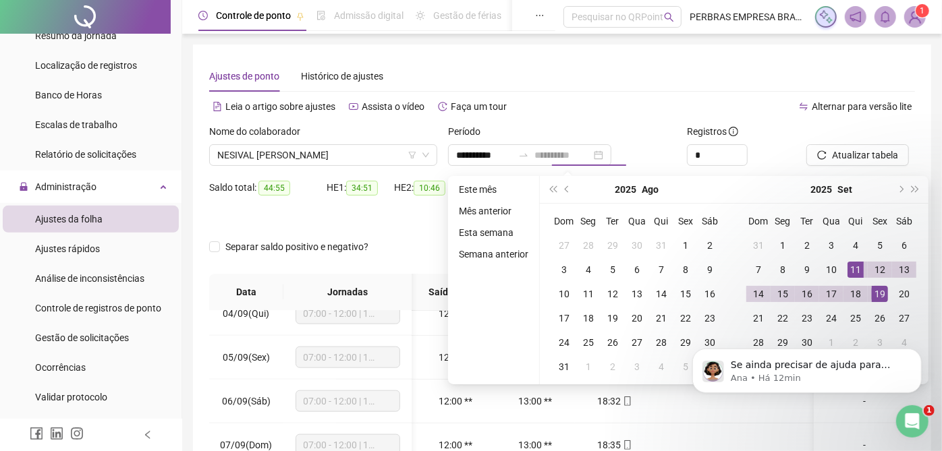
click at [876, 287] on div "19" at bounding box center [880, 294] width 16 height 16
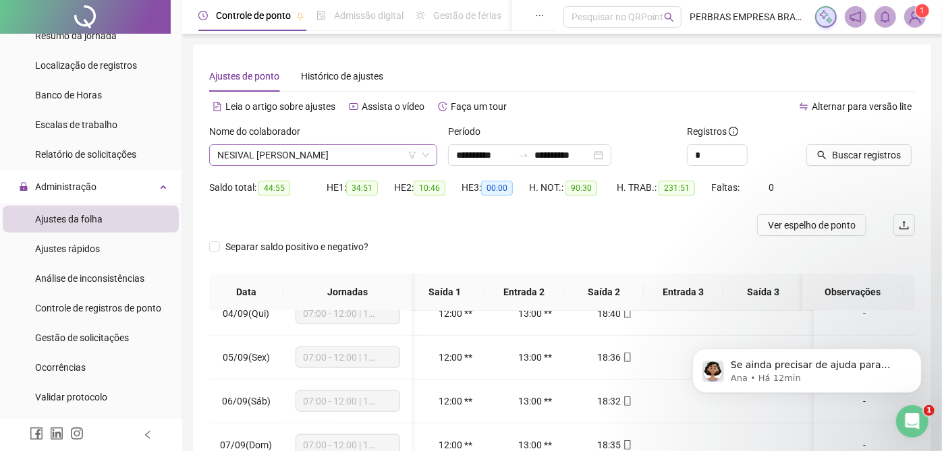
click at [356, 156] on span "NESIVAL MAURICIO MALAQUIAS" at bounding box center [323, 155] width 212 height 20
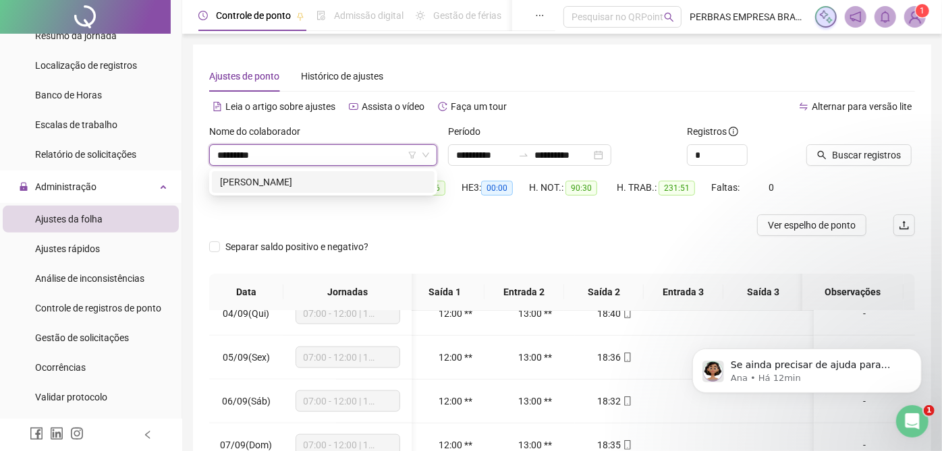
type input "**********"
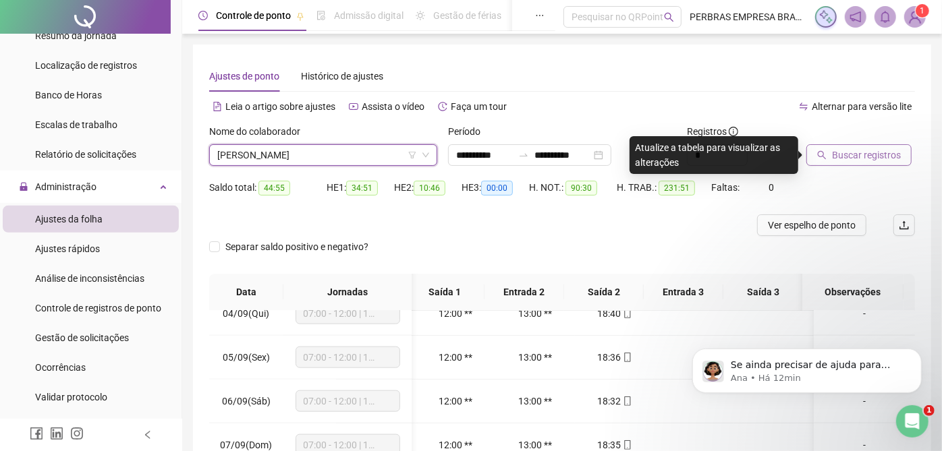
click at [855, 158] on span "Buscar registros" at bounding box center [866, 155] width 69 height 15
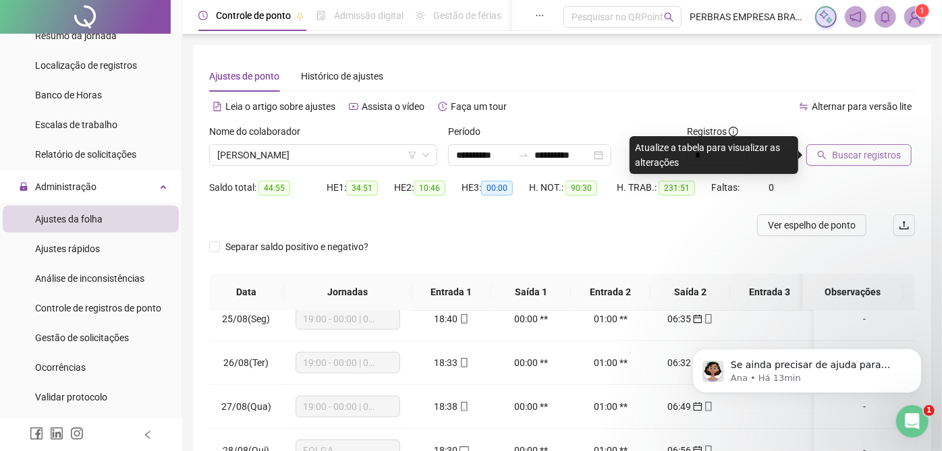
click at [827, 154] on button "Buscar registros" at bounding box center [858, 155] width 105 height 22
click at [825, 156] on icon "search" at bounding box center [821, 154] width 9 height 9
click at [894, 155] on span "Buscar registros" at bounding box center [866, 155] width 69 height 15
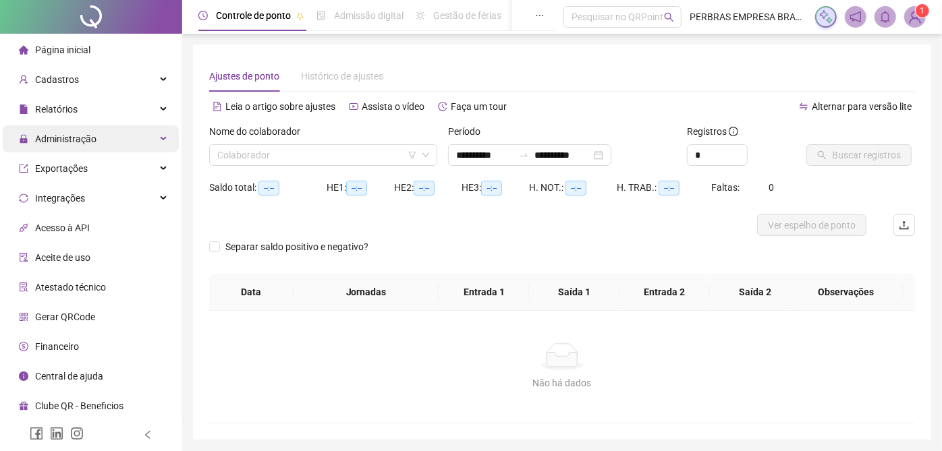
click at [111, 142] on div "Administração" at bounding box center [91, 139] width 176 height 27
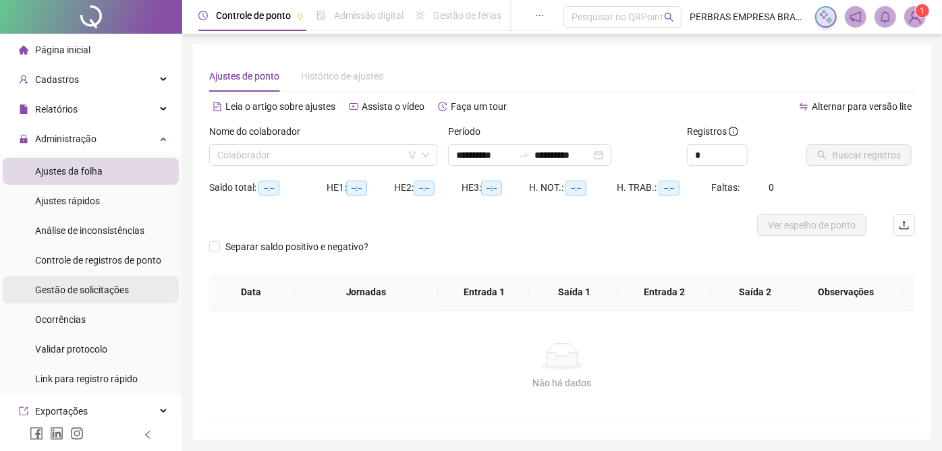
click at [96, 293] on span "Gestão de solicitações" at bounding box center [82, 290] width 94 height 11
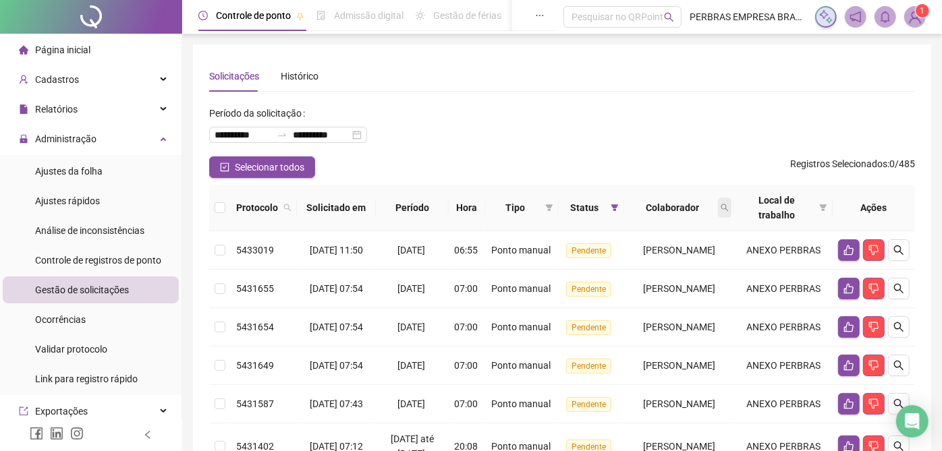
click at [729, 204] on icon "search" at bounding box center [725, 208] width 8 height 8
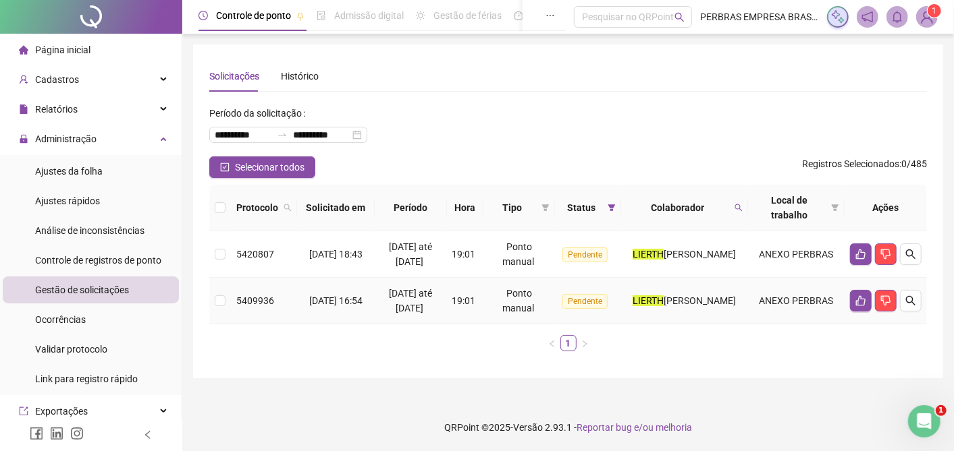
click at [446, 305] on td "[DATE] até [DATE]" at bounding box center [411, 301] width 72 height 47
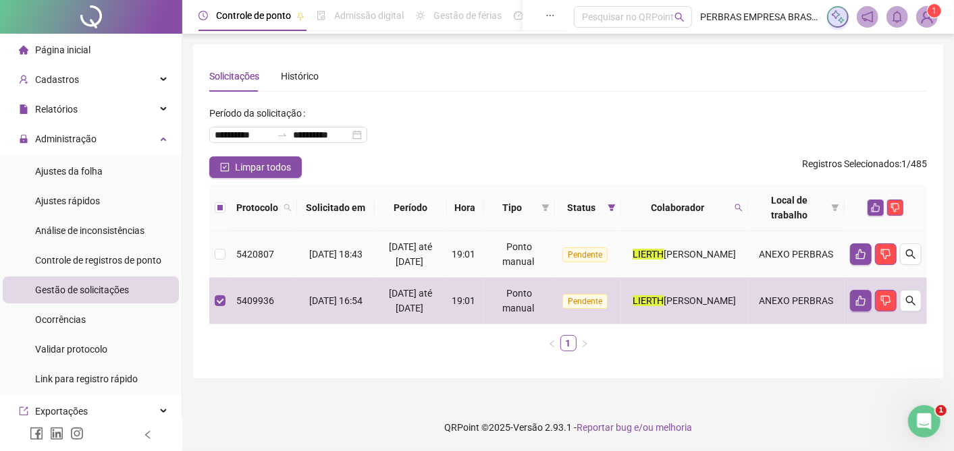
click at [462, 264] on td "19:01" at bounding box center [465, 254] width 36 height 47
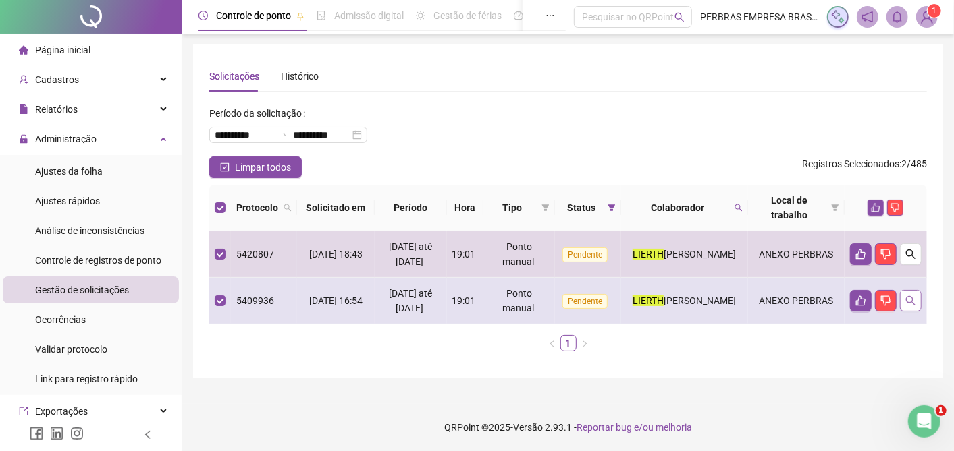
click at [905, 300] on icon "search" at bounding box center [910, 301] width 11 height 11
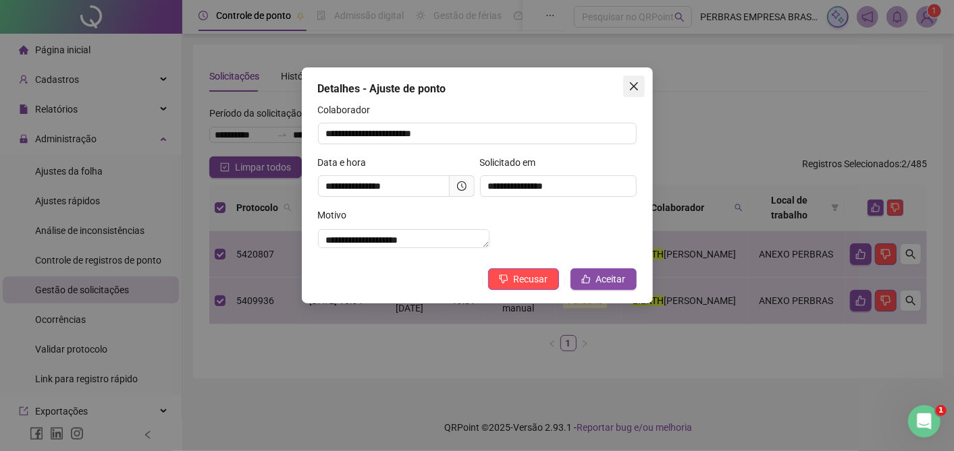
click at [637, 95] on button "Close" at bounding box center [634, 87] width 22 height 22
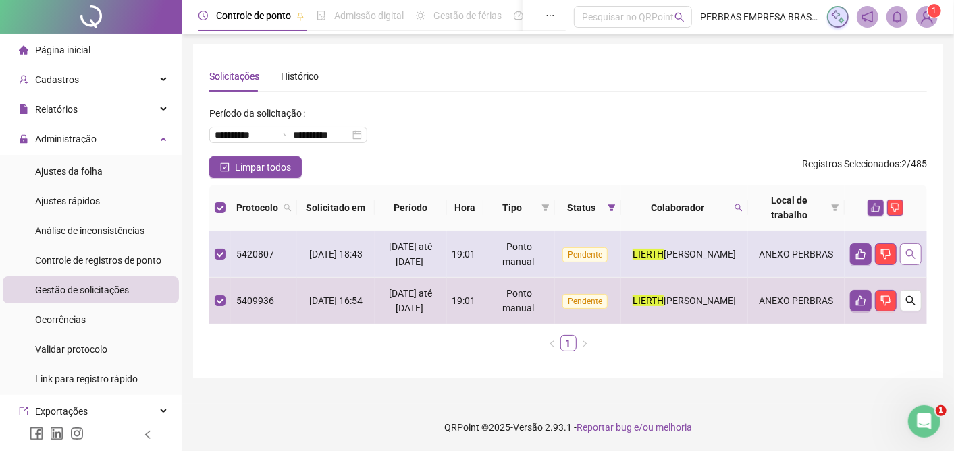
click at [909, 256] on icon "search" at bounding box center [910, 254] width 9 height 9
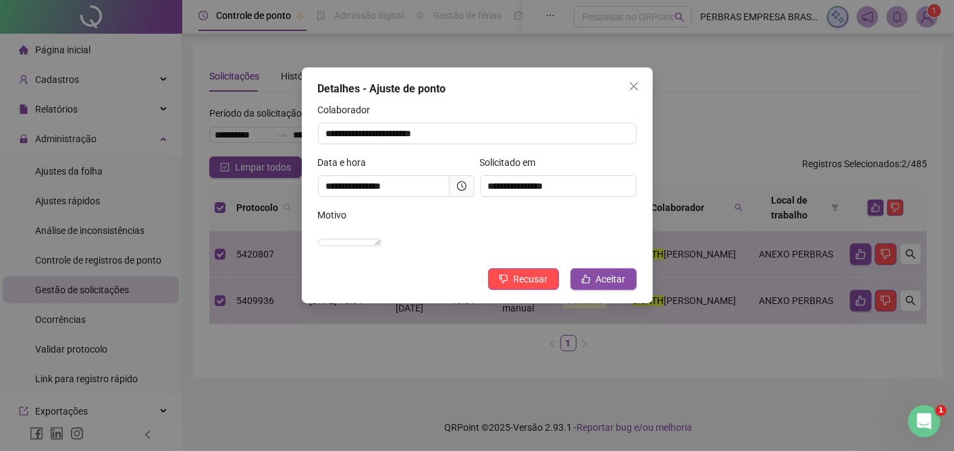
click at [624, 86] on span "Close" at bounding box center [634, 86] width 22 height 11
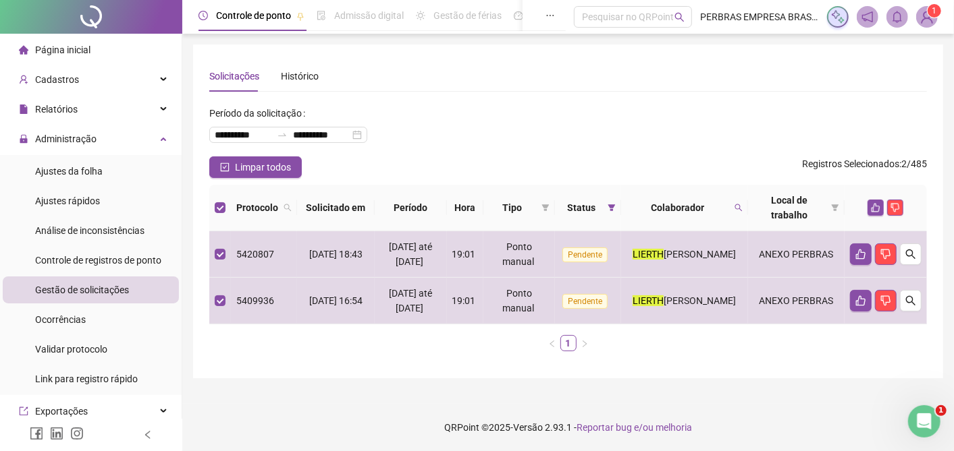
click at [871, 209] on icon "like" at bounding box center [875, 208] width 9 height 9
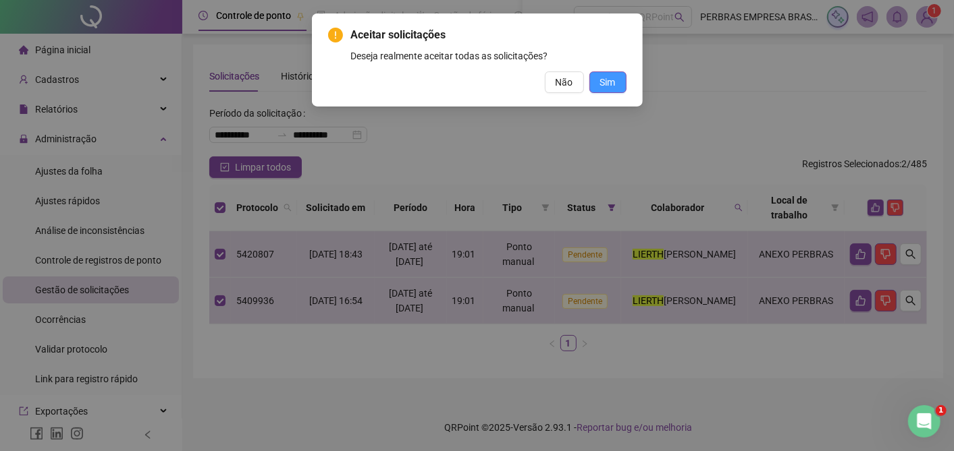
click at [612, 89] on span "Sim" at bounding box center [608, 82] width 16 height 15
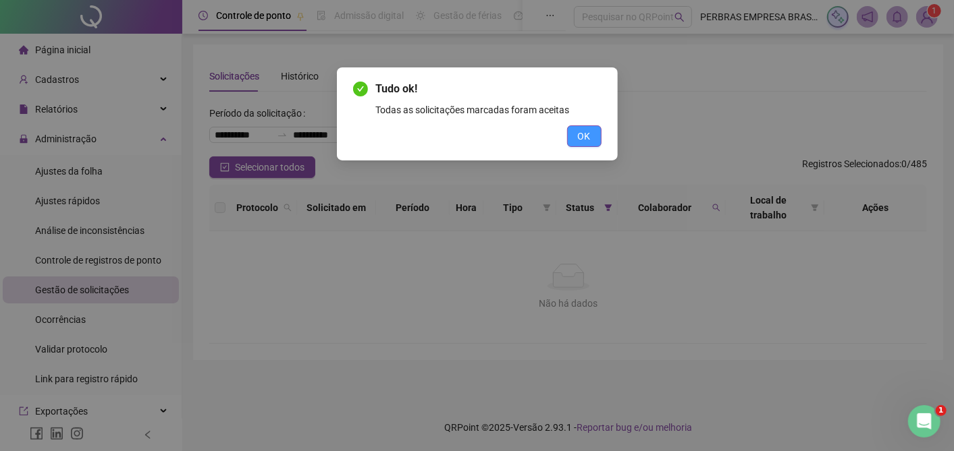
drag, startPoint x: 582, startPoint y: 135, endPoint x: 563, endPoint y: 126, distance: 20.8
click at [578, 131] on span "OK" at bounding box center [584, 136] width 13 height 15
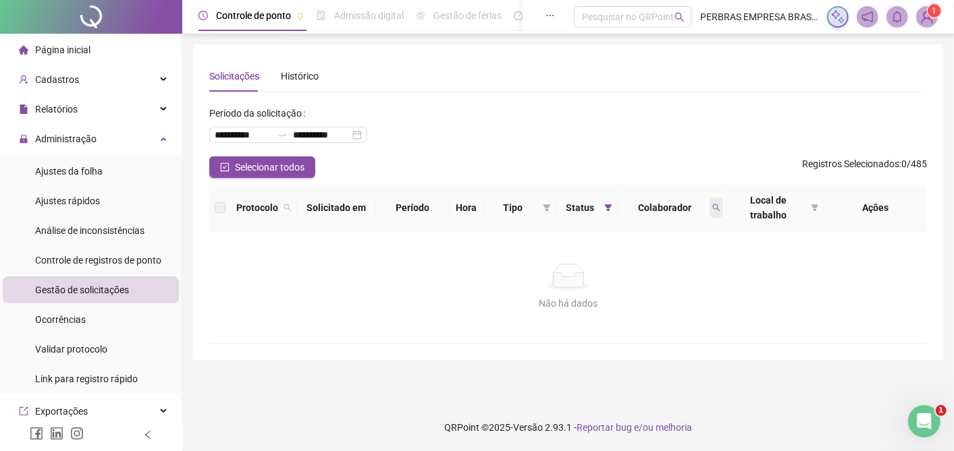
click at [712, 204] on icon "search" at bounding box center [716, 208] width 8 height 8
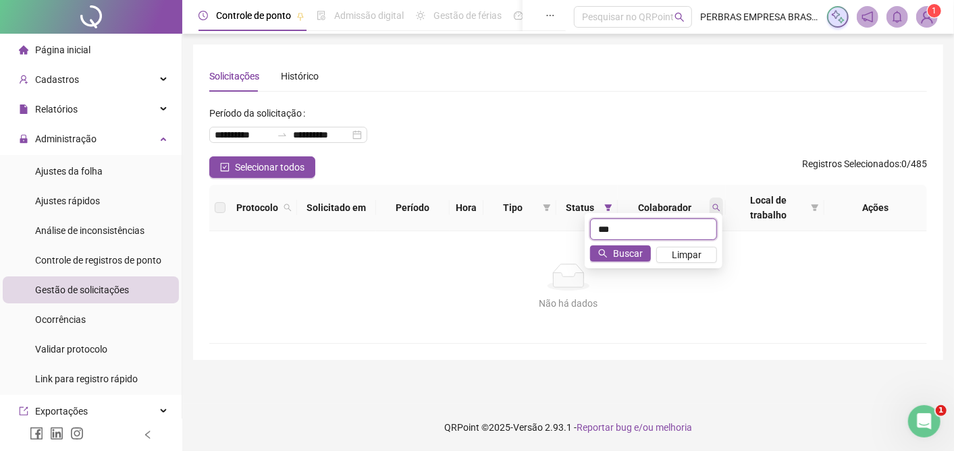
type input "***"
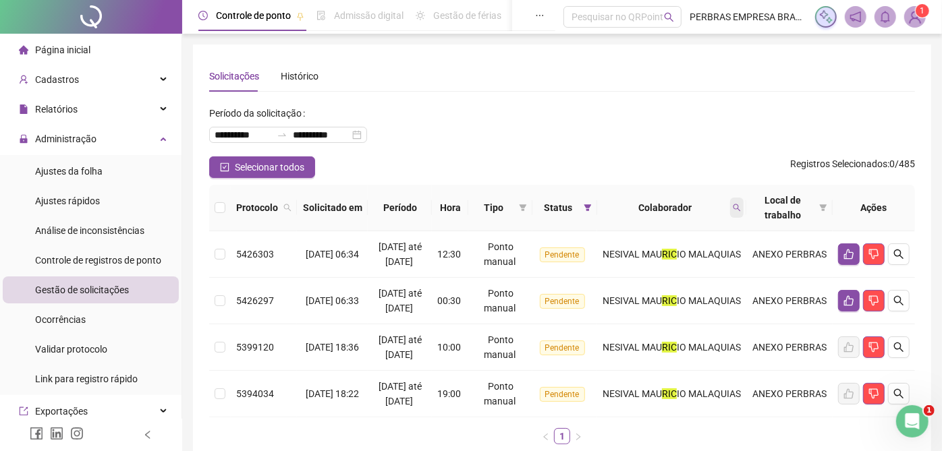
click at [734, 206] on span at bounding box center [736, 208] width 13 height 20
click at [649, 120] on div "**********" at bounding box center [562, 130] width 706 height 54
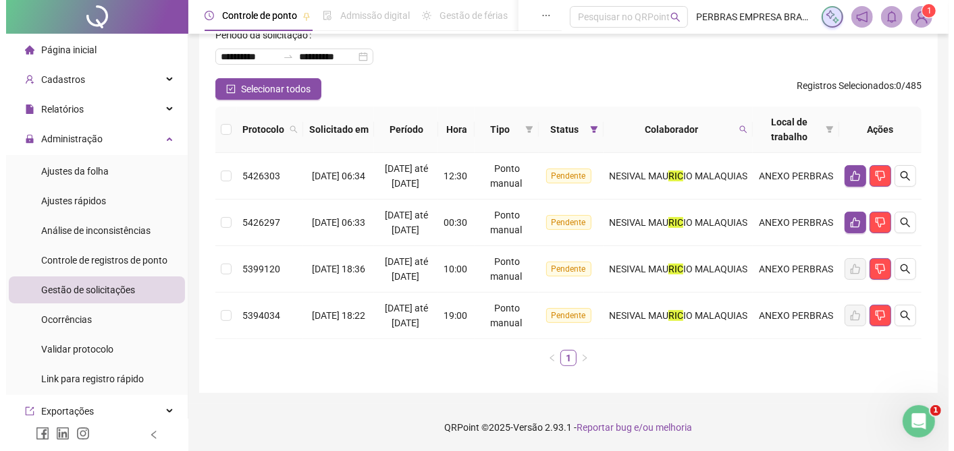
scroll to position [136, 0]
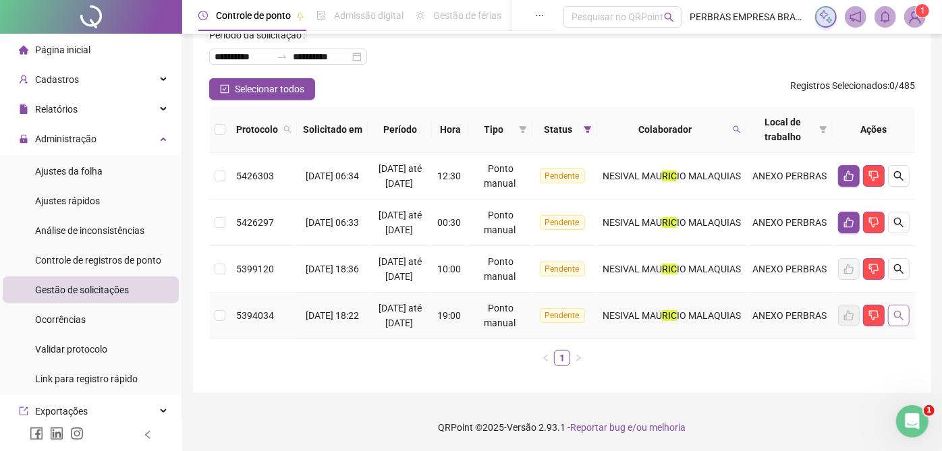
click at [902, 310] on icon "search" at bounding box center [898, 315] width 11 height 11
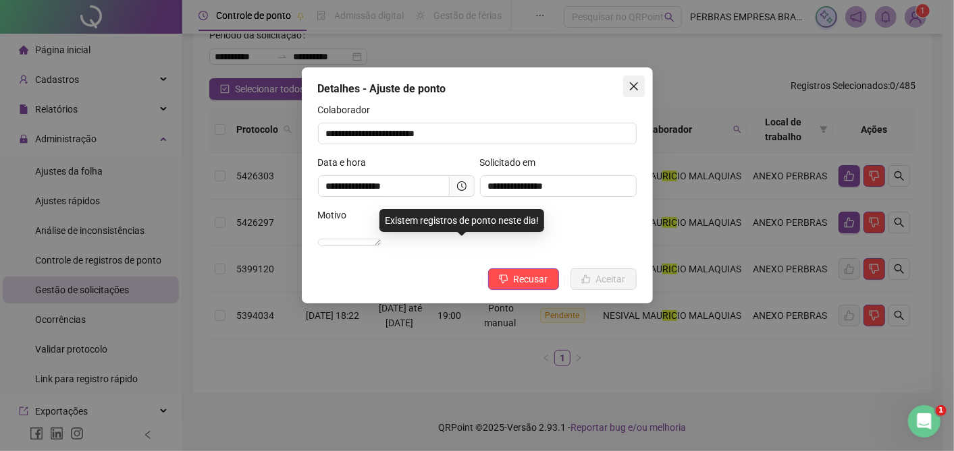
click at [635, 89] on icon "close" at bounding box center [633, 86] width 11 height 11
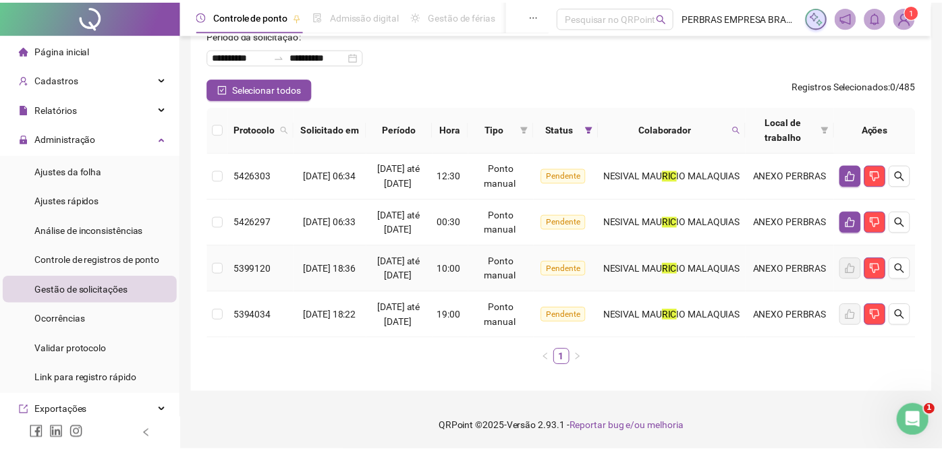
scroll to position [77, 0]
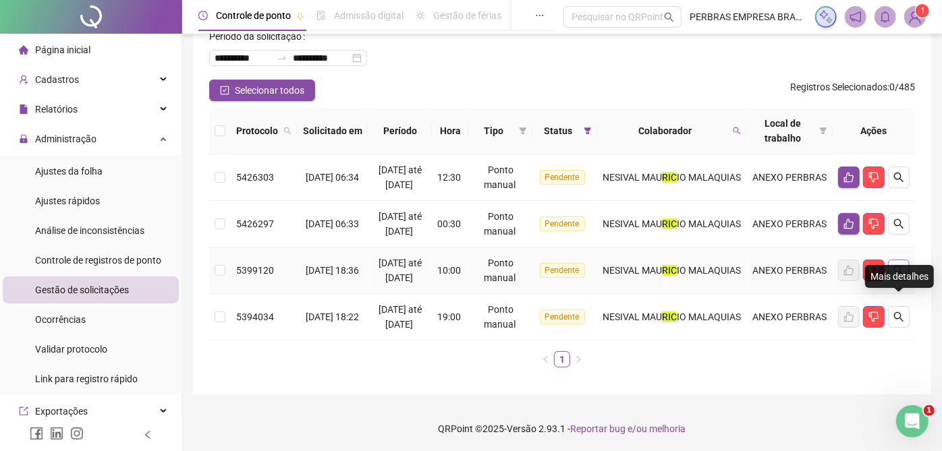
click at [900, 276] on icon "search" at bounding box center [898, 270] width 11 height 11
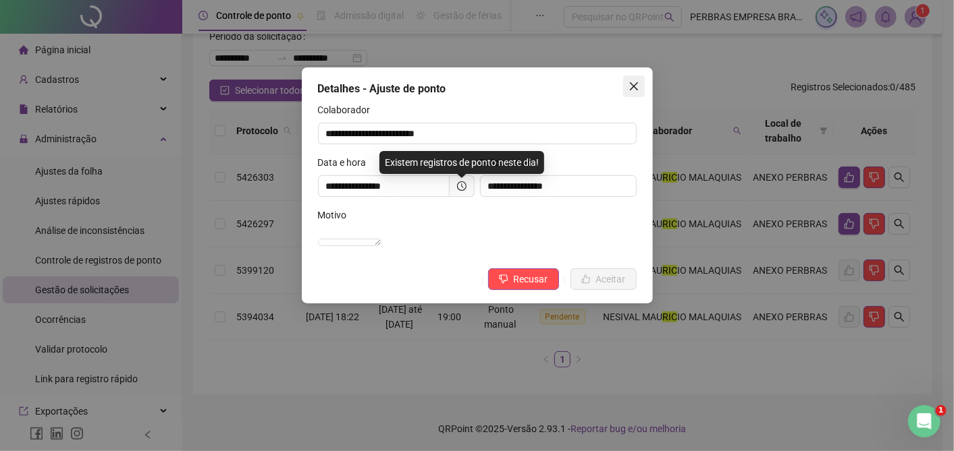
click at [628, 82] on icon "close" at bounding box center [633, 86] width 11 height 11
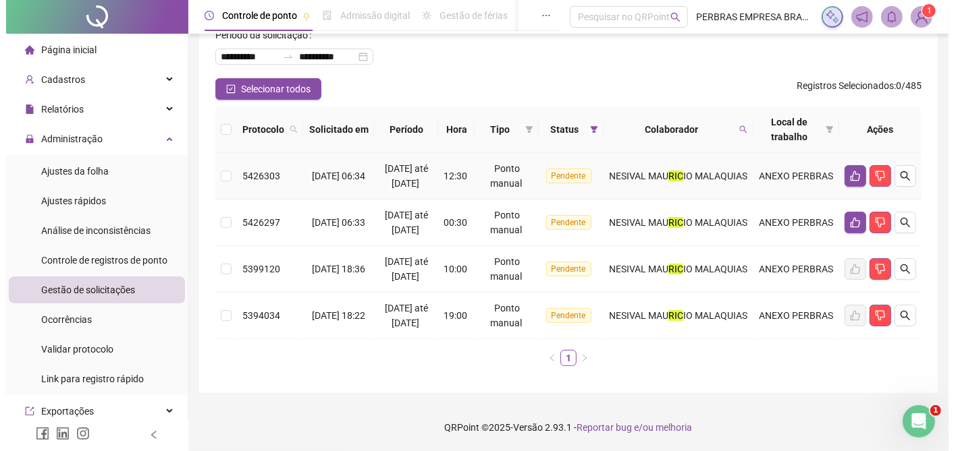
scroll to position [136, 0]
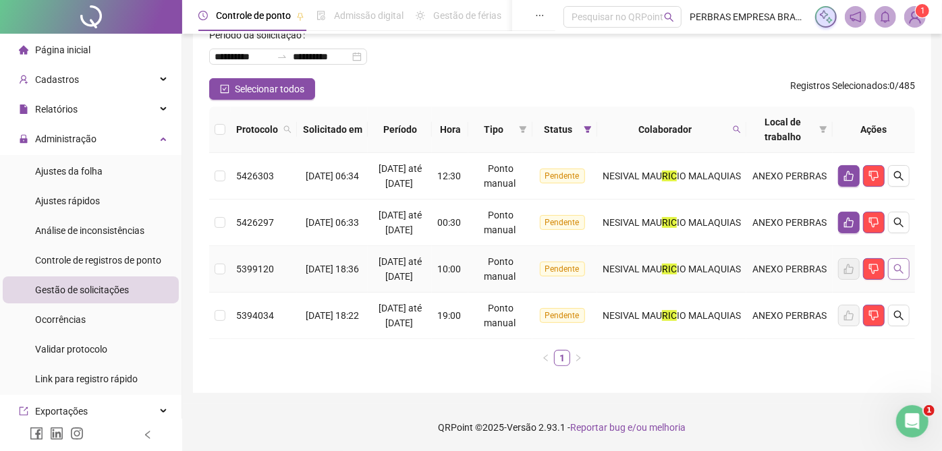
click at [896, 265] on icon "search" at bounding box center [898, 269] width 9 height 9
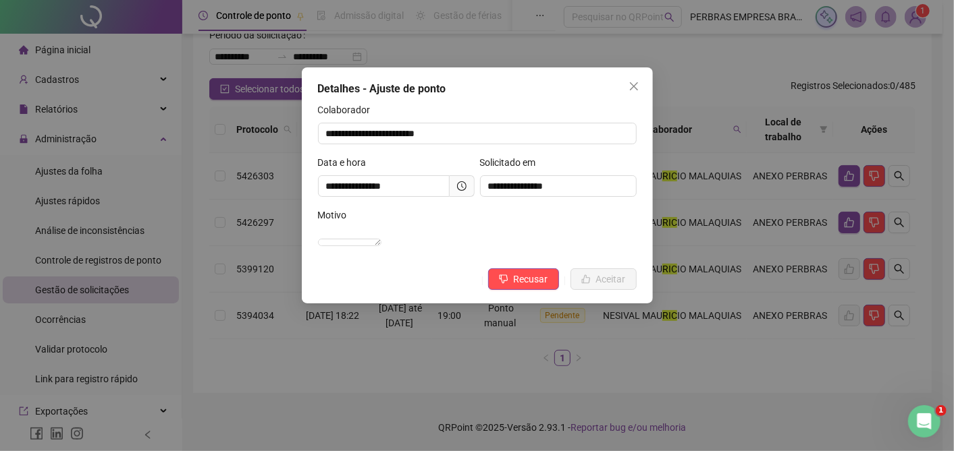
drag, startPoint x: 640, startPoint y: 90, endPoint x: 630, endPoint y: 94, distance: 10.0
click at [640, 90] on span "Close" at bounding box center [634, 86] width 22 height 11
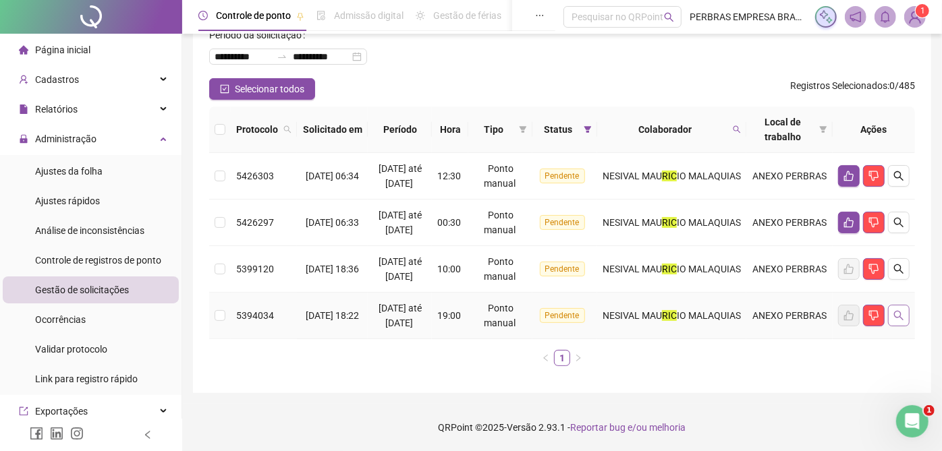
click at [902, 312] on icon "search" at bounding box center [898, 315] width 9 height 9
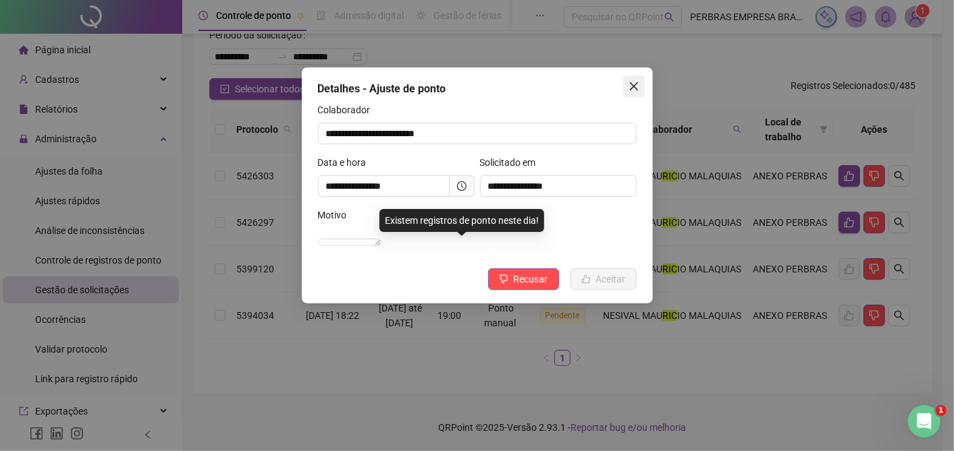
click at [636, 90] on icon "close" at bounding box center [633, 86] width 11 height 11
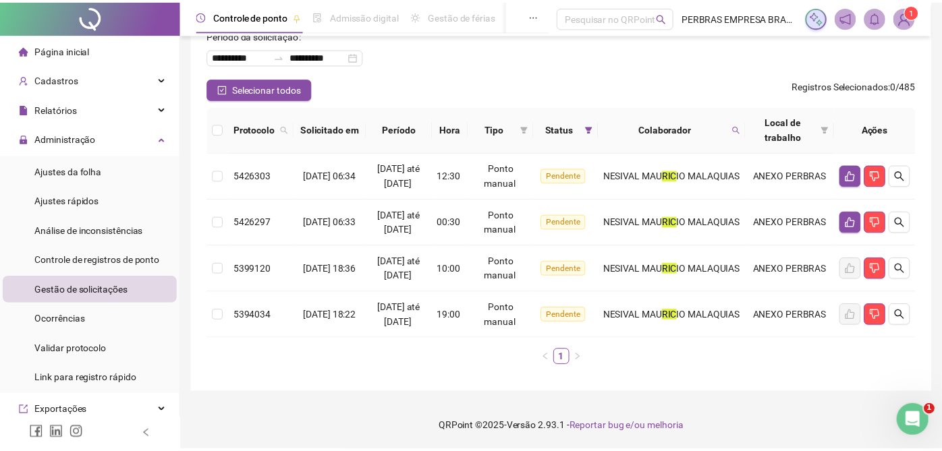
scroll to position [77, 0]
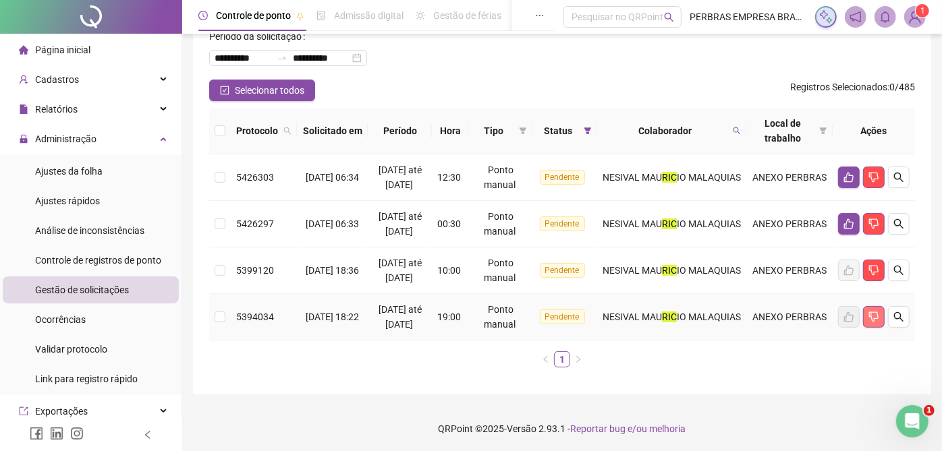
click at [875, 328] on button "button" at bounding box center [874, 317] width 22 height 22
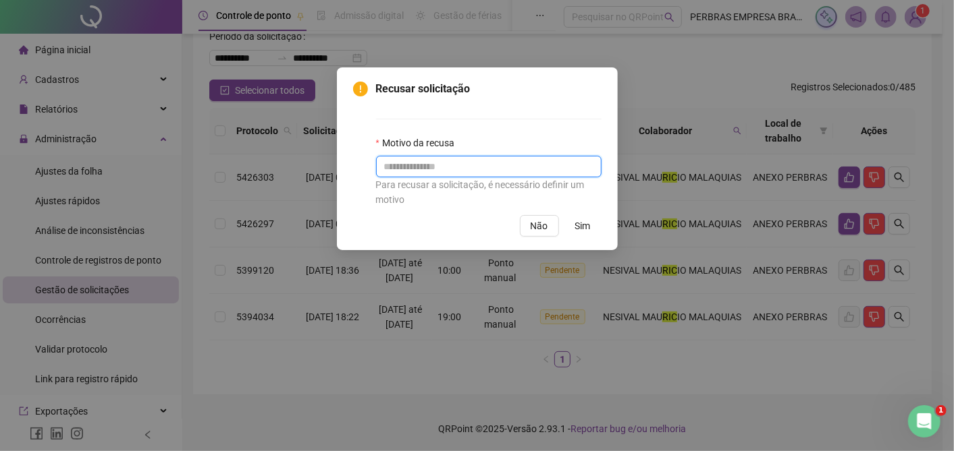
click at [464, 168] on input "text" at bounding box center [488, 167] width 225 height 22
type input "*"
type input "**********"
click at [575, 225] on button "Sim" at bounding box center [582, 226] width 37 height 22
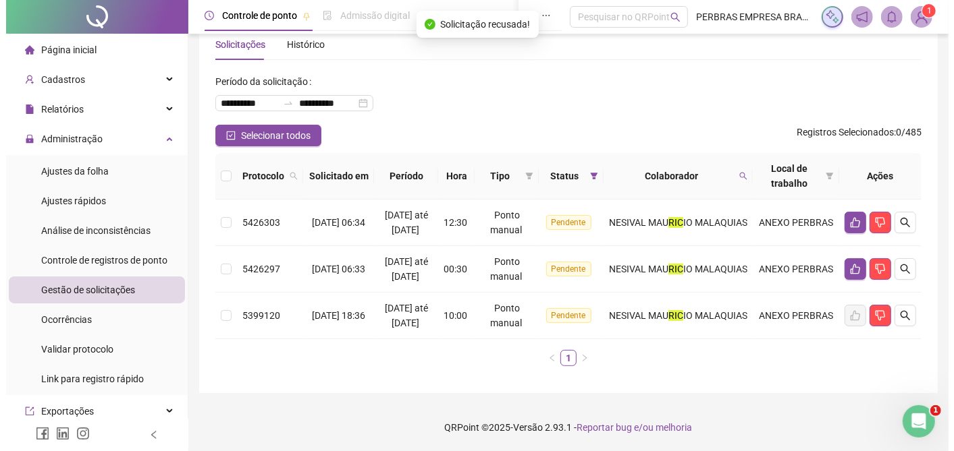
scroll to position [75, 0]
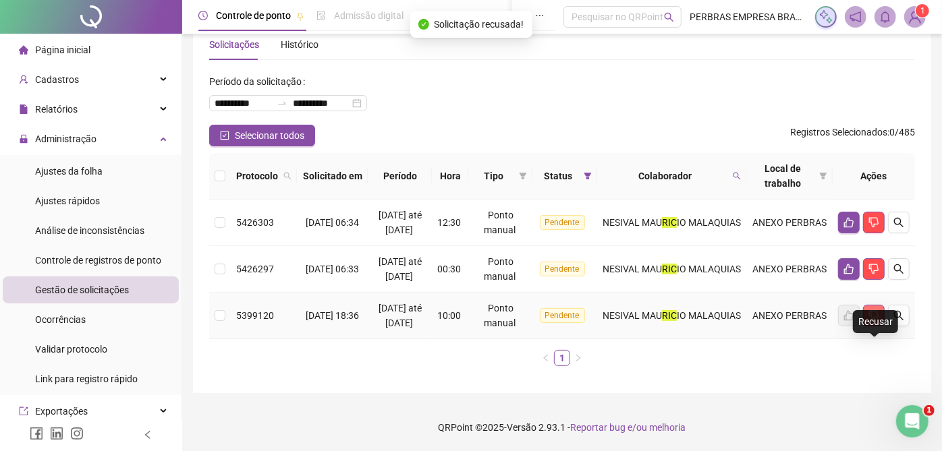
click at [875, 310] on icon "dislike" at bounding box center [873, 315] width 11 height 11
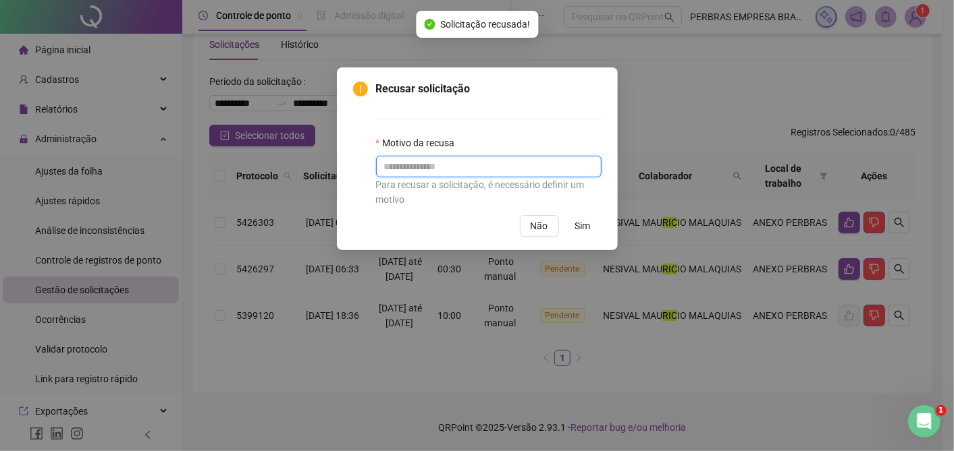
click at [456, 170] on input "text" at bounding box center [488, 167] width 225 height 22
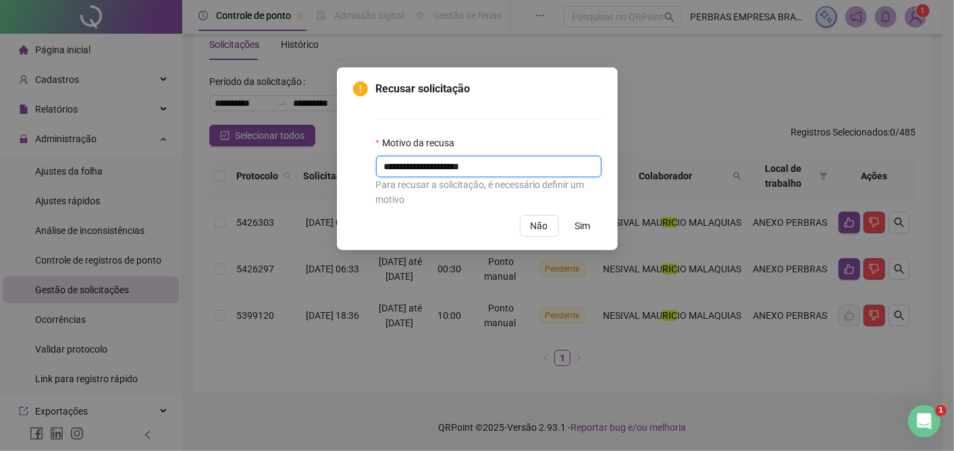
type input "**********"
click at [586, 223] on span "Sim" at bounding box center [583, 226] width 16 height 15
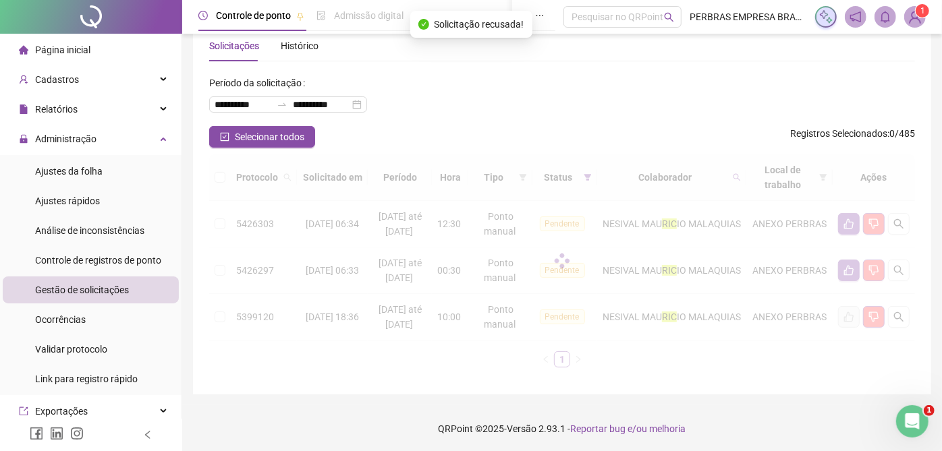
scroll to position [14, 0]
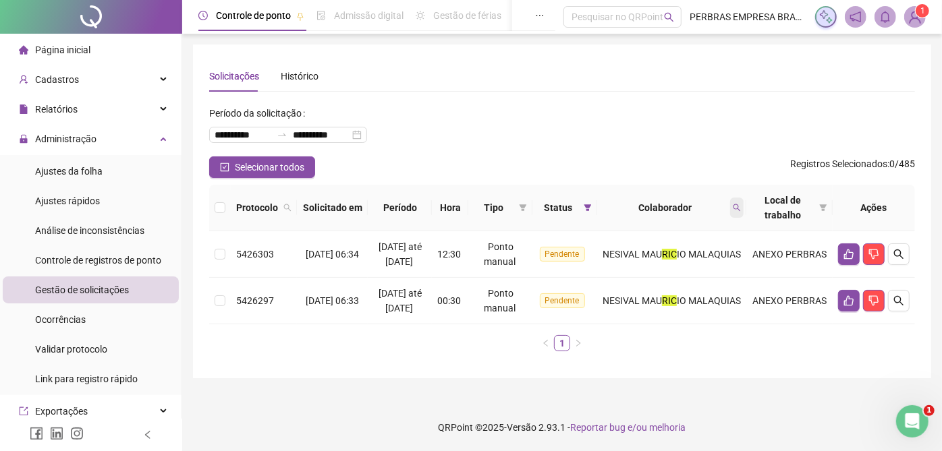
click at [738, 204] on icon "search" at bounding box center [737, 208] width 8 height 8
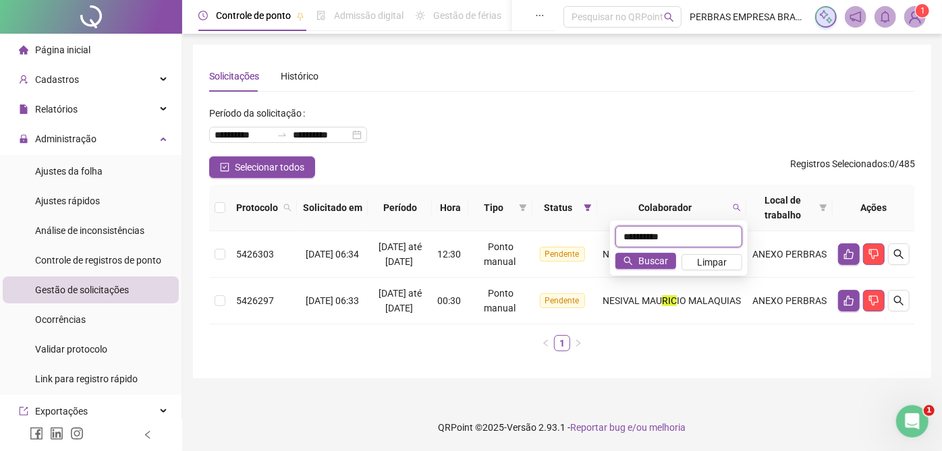
type input "**********"
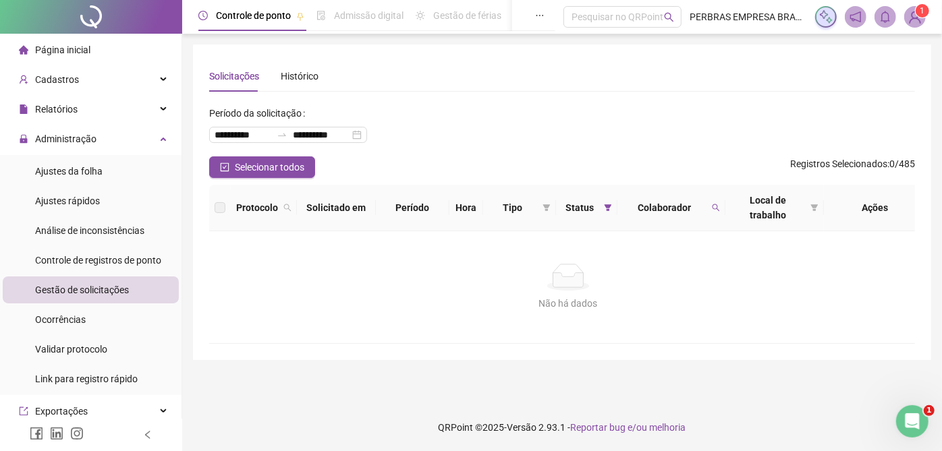
scroll to position [0, 0]
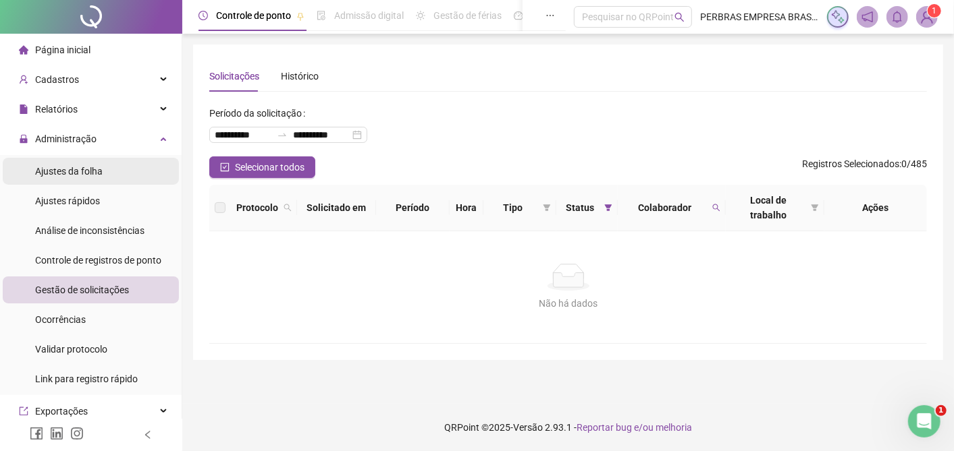
click at [102, 172] on li "Ajustes da folha" at bounding box center [91, 171] width 176 height 27
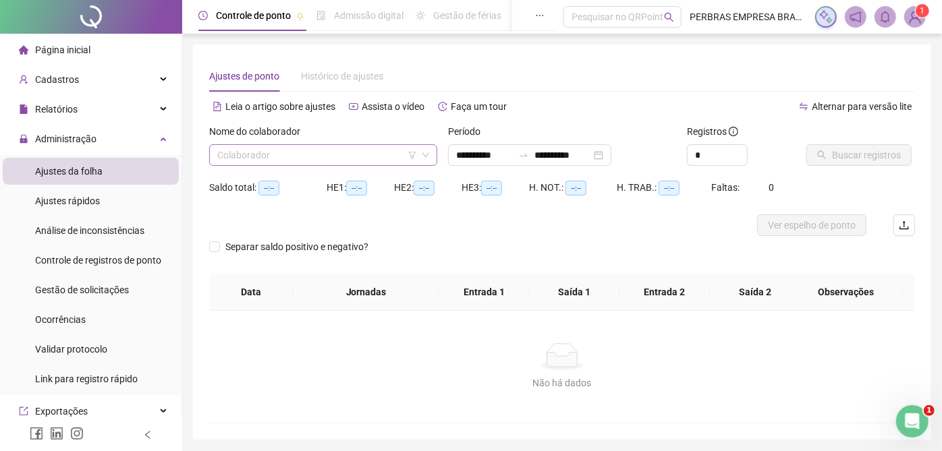
click at [282, 156] on input "search" at bounding box center [317, 155] width 200 height 20
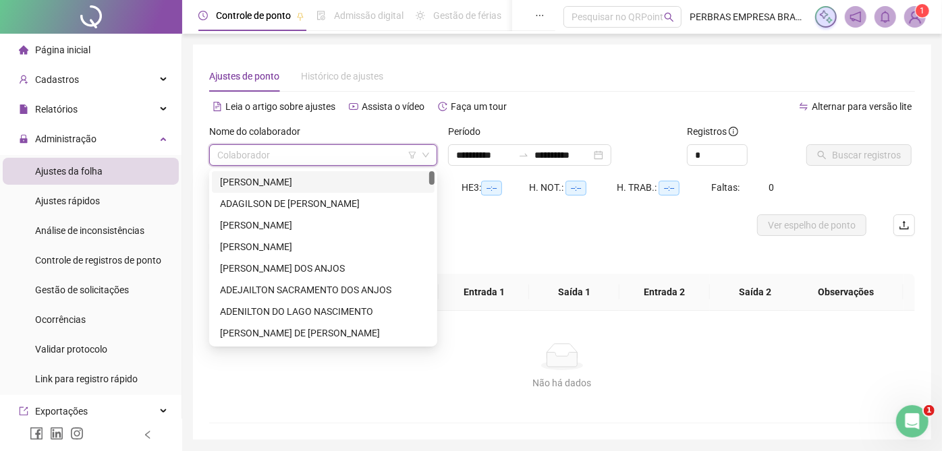
type input "**********"
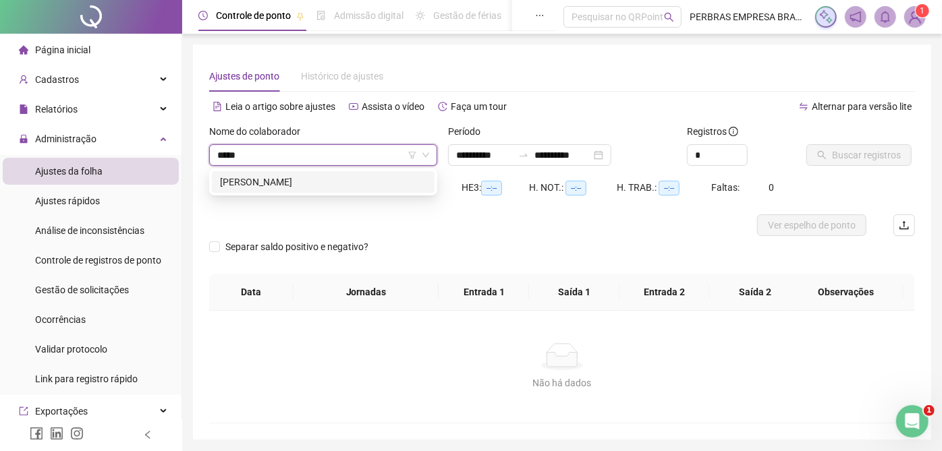
type input "******"
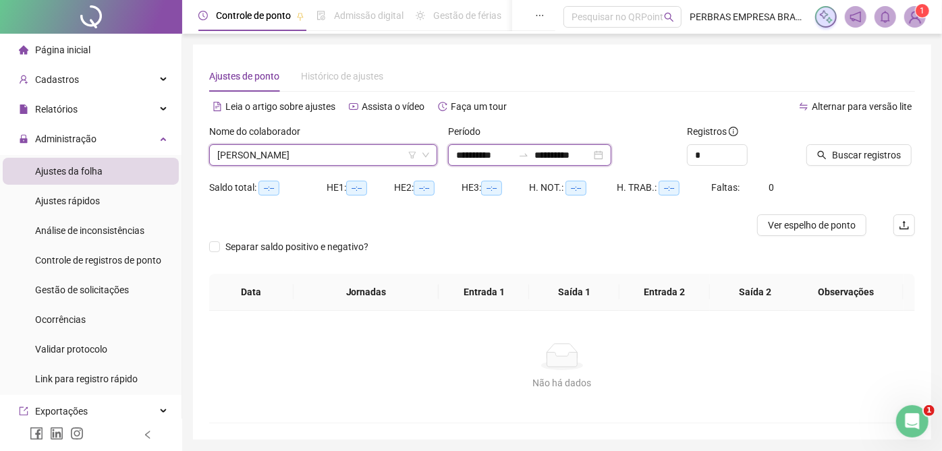
click at [475, 156] on input "**********" at bounding box center [484, 155] width 57 height 15
type input "**********"
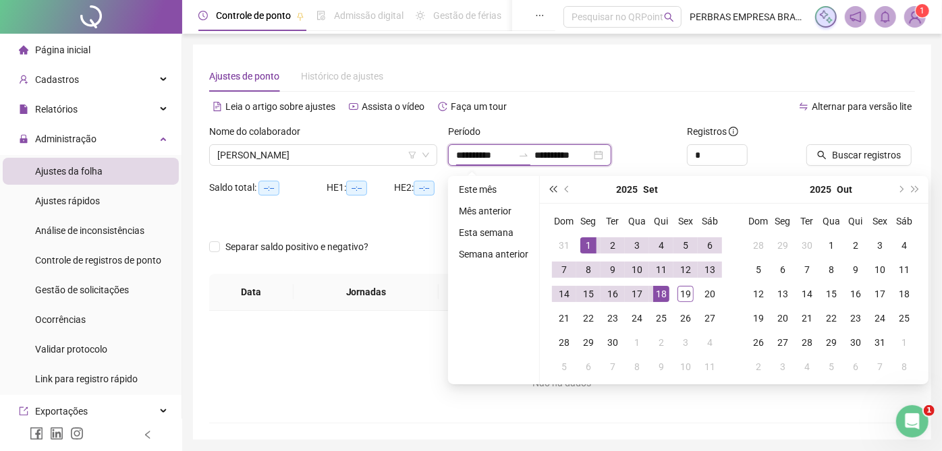
type input "**********"
click at [565, 190] on span "prev-year" at bounding box center [568, 189] width 7 height 7
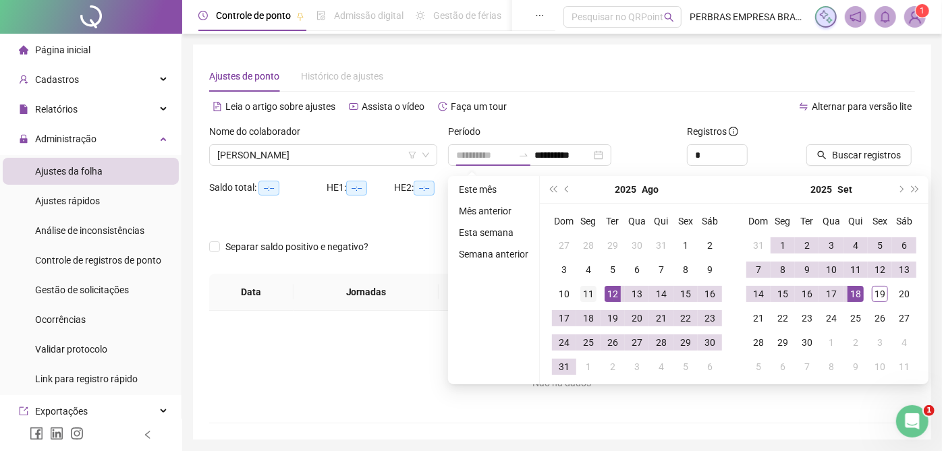
type input "**********"
click at [582, 293] on div "11" at bounding box center [588, 294] width 16 height 16
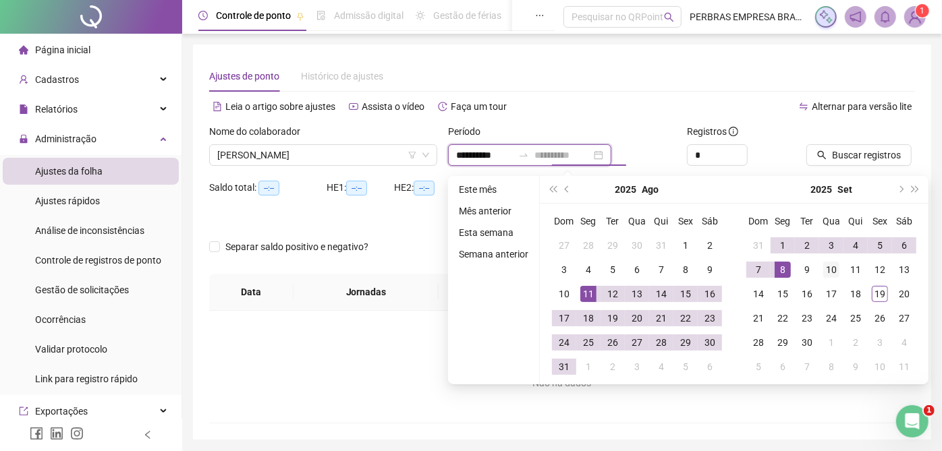
type input "**********"
click at [827, 260] on td "10" at bounding box center [831, 270] width 24 height 24
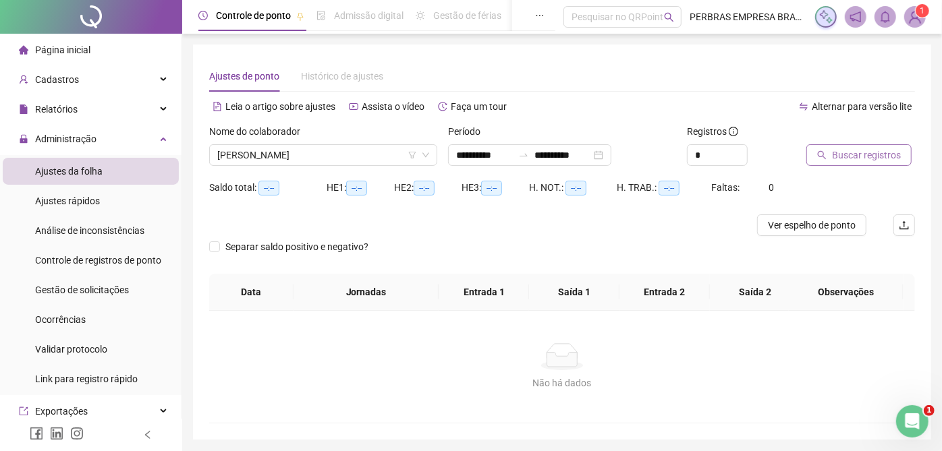
click at [854, 150] on span "Buscar registros" at bounding box center [866, 155] width 69 height 15
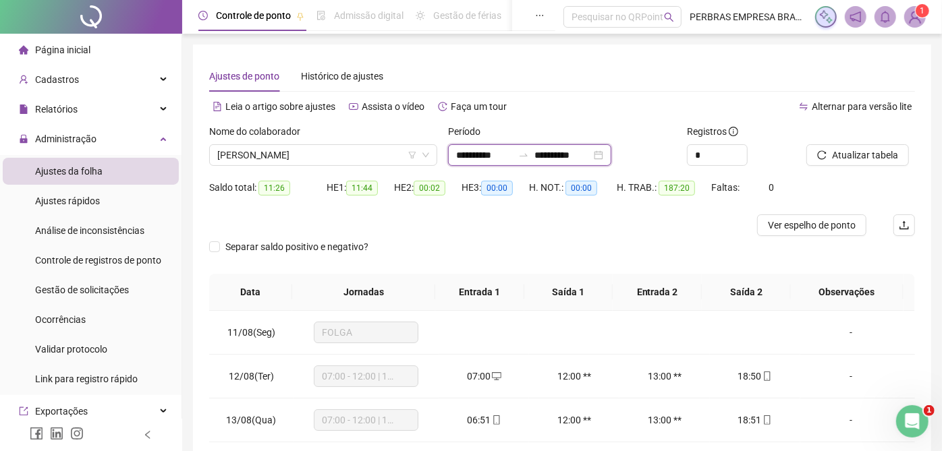
click at [492, 152] on input "**********" at bounding box center [484, 155] width 57 height 15
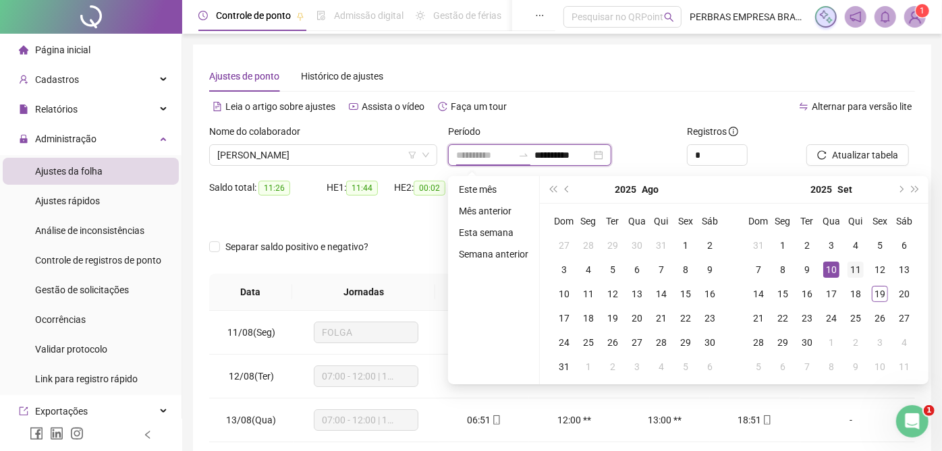
type input "**********"
click at [851, 266] on div "11" at bounding box center [856, 270] width 16 height 16
type input "**********"
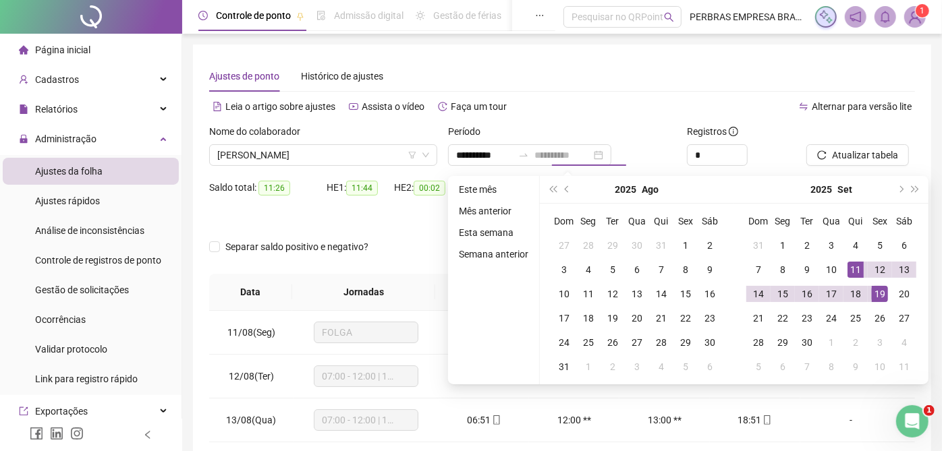
click at [876, 286] on div "19" at bounding box center [880, 294] width 16 height 16
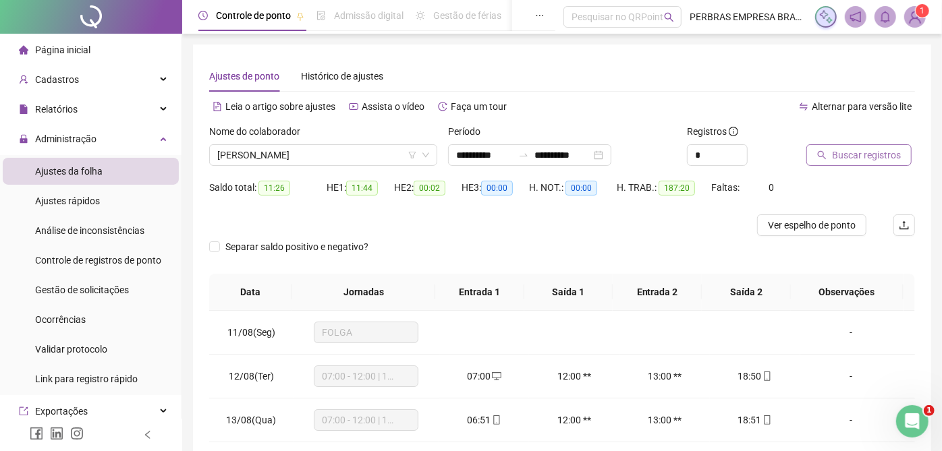
click at [842, 156] on span "Buscar registros" at bounding box center [866, 155] width 69 height 15
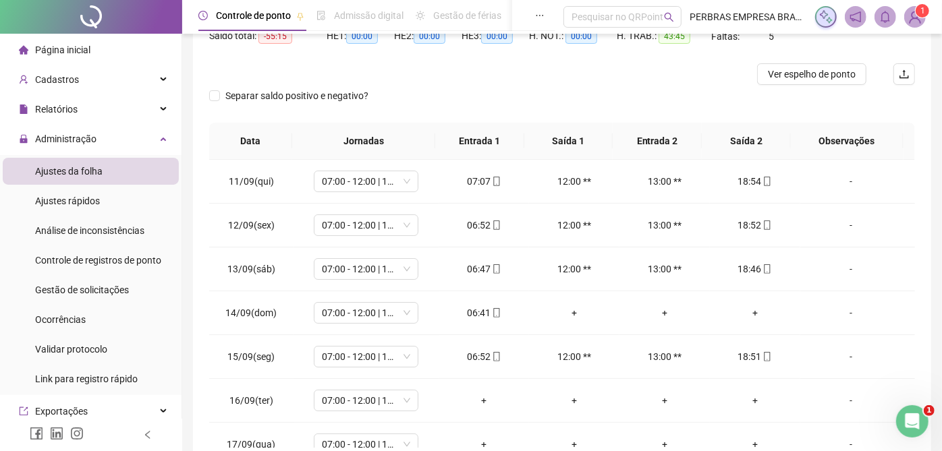
scroll to position [221, 0]
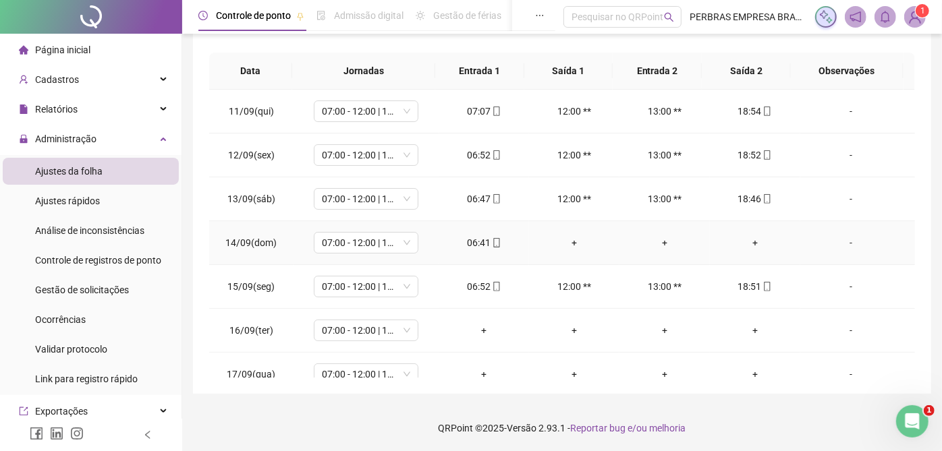
click at [574, 248] on div "+" at bounding box center [574, 243] width 69 height 15
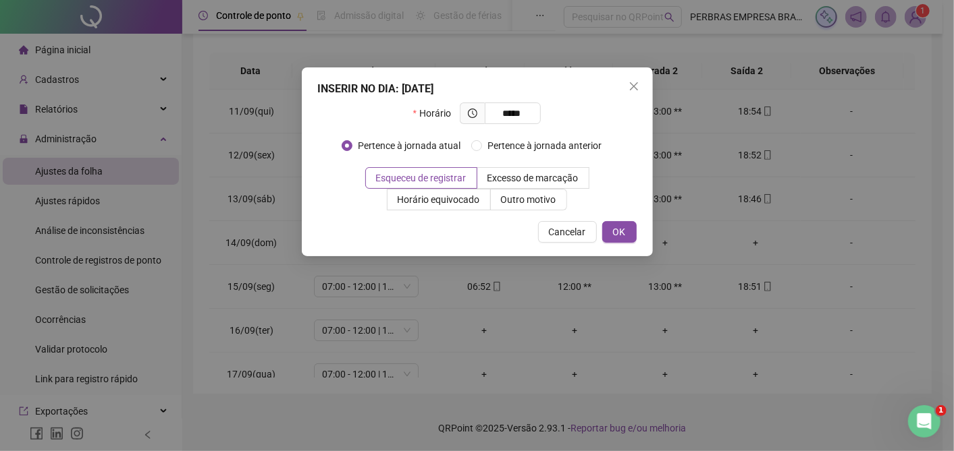
type input "*****"
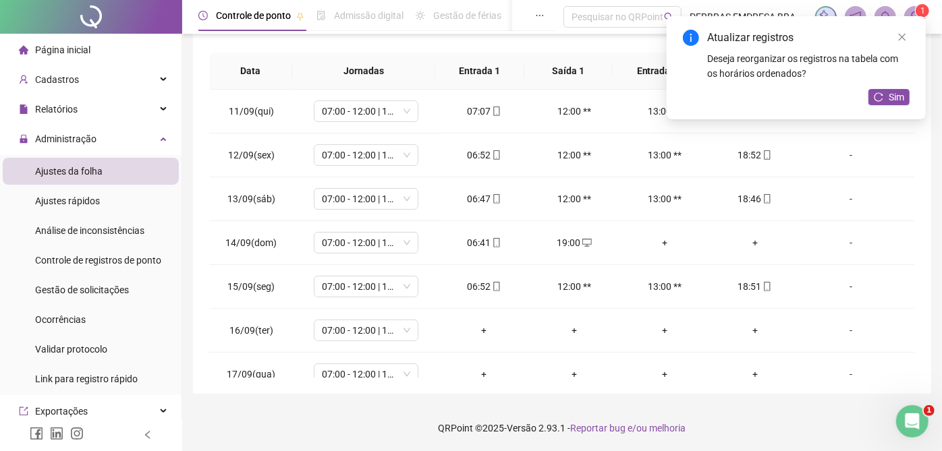
click at [881, 105] on div "Sim" at bounding box center [888, 97] width 41 height 17
drag, startPoint x: 883, startPoint y: 102, endPoint x: 871, endPoint y: 110, distance: 14.0
click at [883, 101] on button "Sim" at bounding box center [888, 97] width 41 height 16
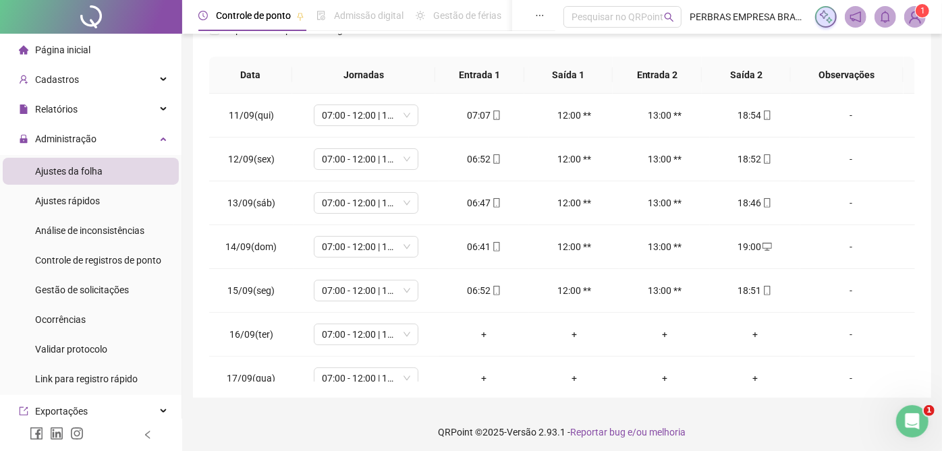
scroll to position [0, 0]
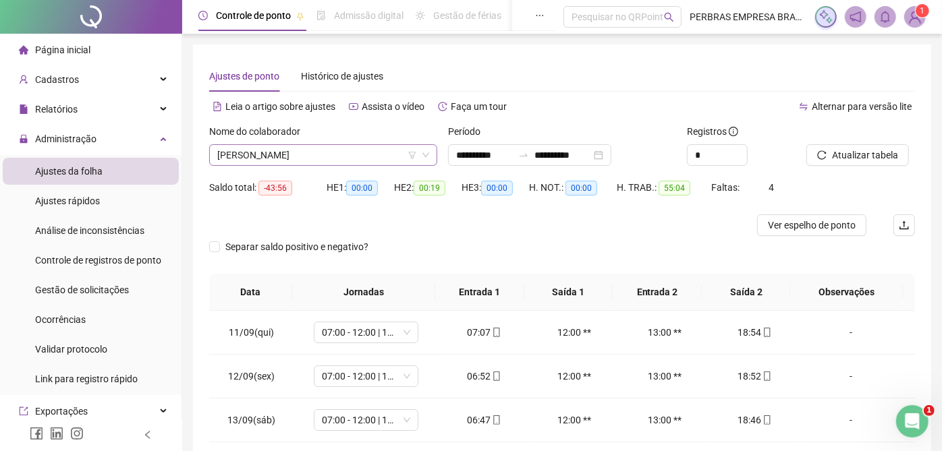
click at [356, 148] on span "[PERSON_NAME]" at bounding box center [323, 155] width 212 height 20
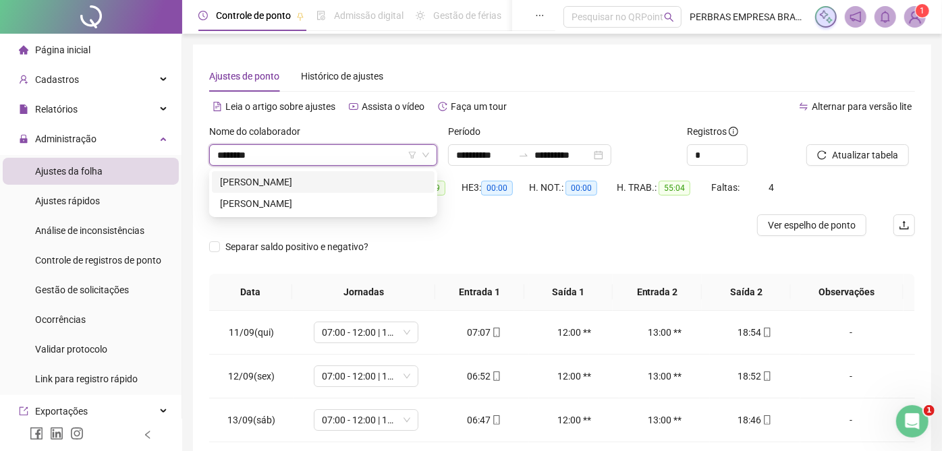
type input "*********"
click at [357, 183] on div "[PERSON_NAME]" at bounding box center [323, 182] width 206 height 15
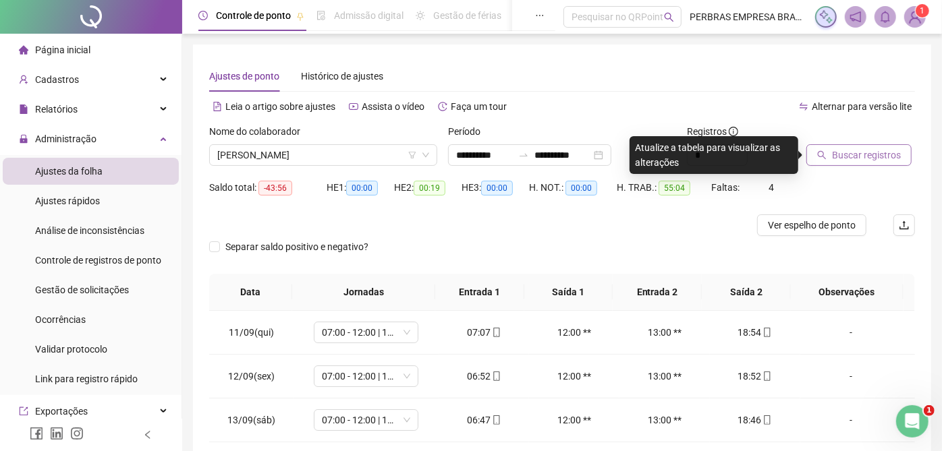
click at [842, 149] on span "Buscar registros" at bounding box center [866, 155] width 69 height 15
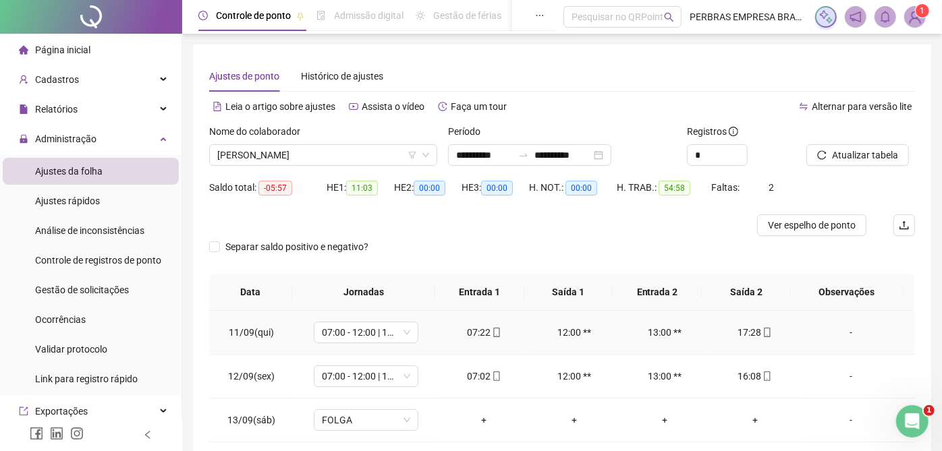
click at [492, 331] on icon "mobile" at bounding box center [496, 332] width 9 height 9
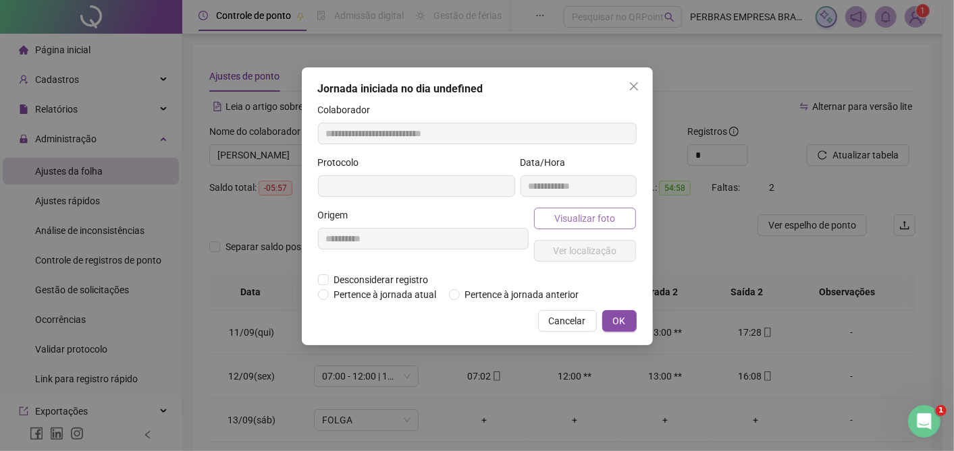
type input "**********"
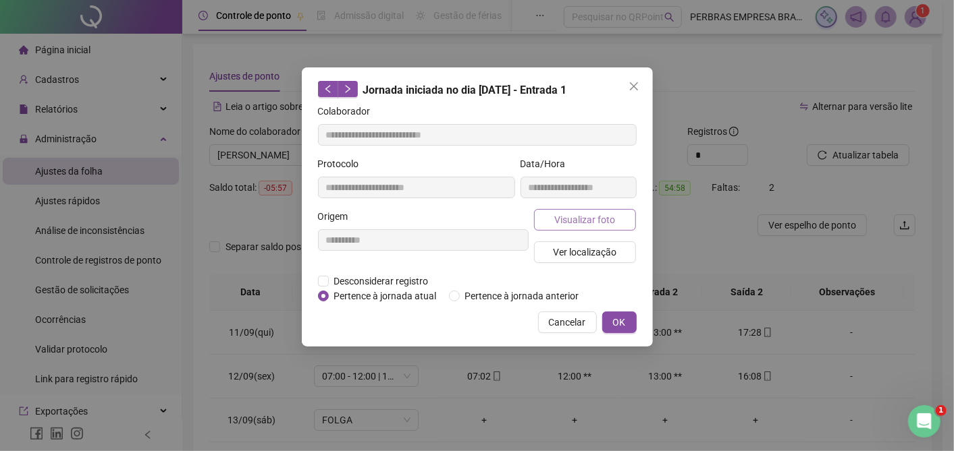
click at [573, 223] on span "Visualizar foto" at bounding box center [584, 220] width 61 height 15
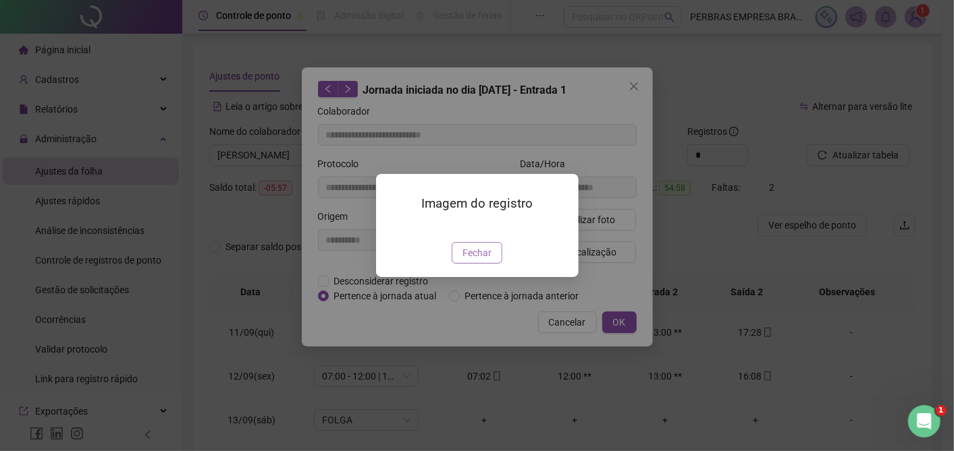
click at [480, 260] on span "Fechar" at bounding box center [476, 253] width 29 height 15
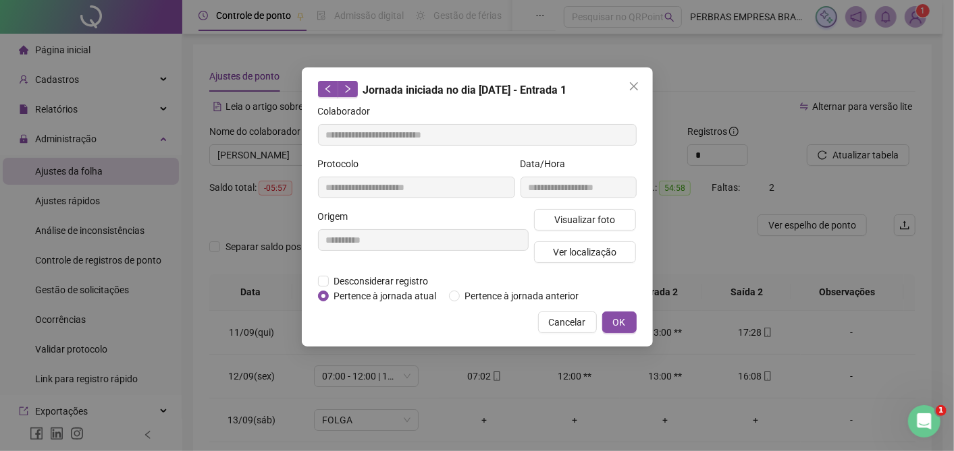
drag, startPoint x: 638, startPoint y: 81, endPoint x: 305, endPoint y: 184, distance: 348.8
click at [638, 82] on span "Close" at bounding box center [634, 86] width 22 height 11
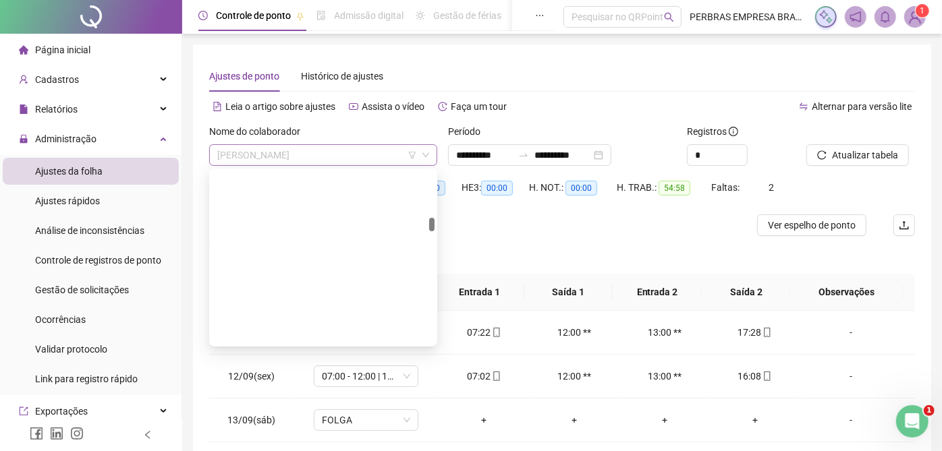
click at [267, 155] on span "[PERSON_NAME]" at bounding box center [323, 155] width 212 height 20
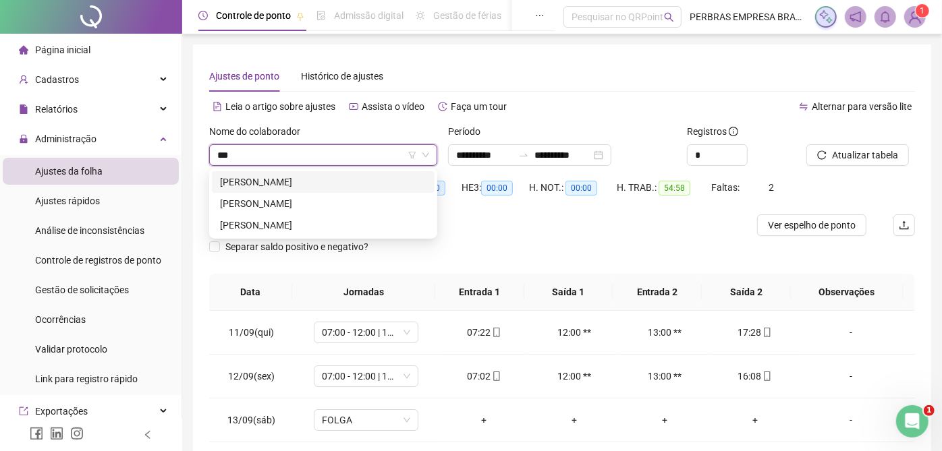
type input "****"
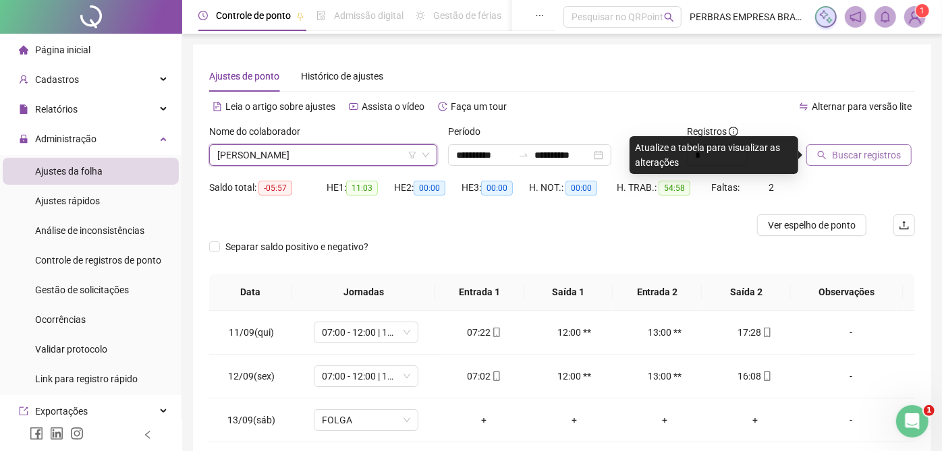
click at [852, 158] on span "Buscar registros" at bounding box center [866, 155] width 69 height 15
